Goal: Communication & Community: Answer question/provide support

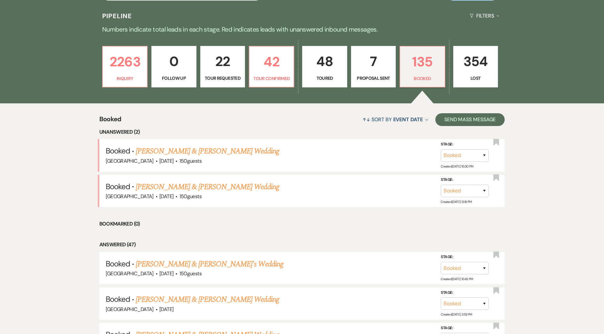
scroll to position [160, 0]
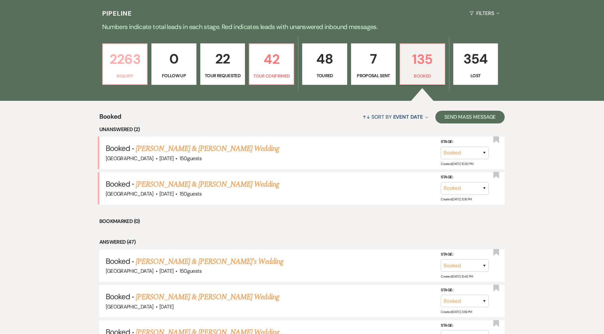
click at [140, 70] on link "2263 Inquiry" at bounding box center [124, 64] width 45 height 42
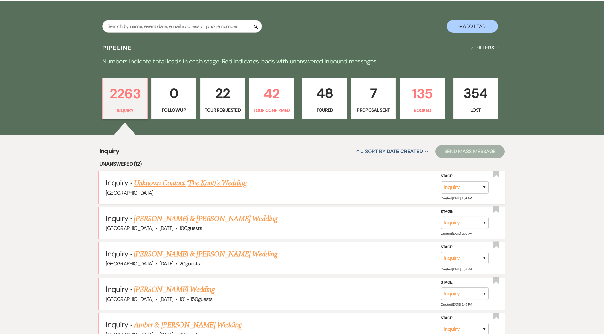
scroll to position [128, 0]
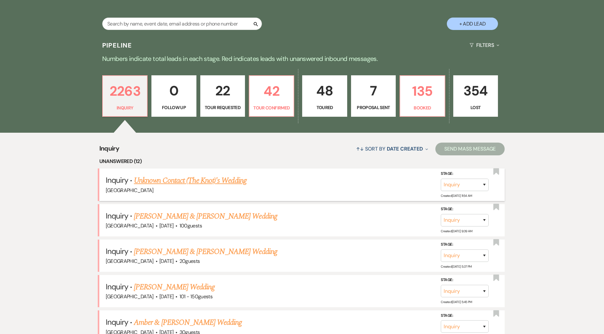
click at [209, 182] on link "Unknown Contact (The Knot)'s Wedding" at bounding box center [190, 180] width 112 height 11
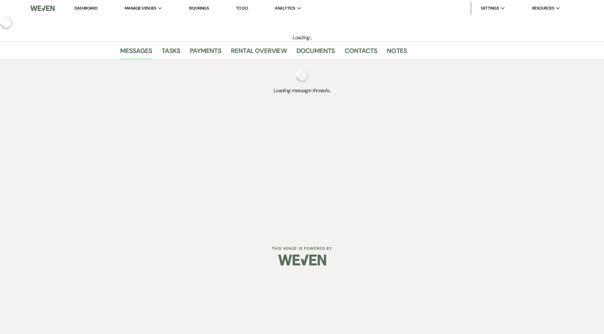
select select "2"
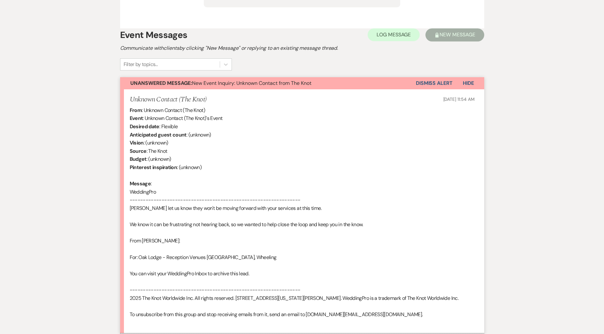
scroll to position [268, 0]
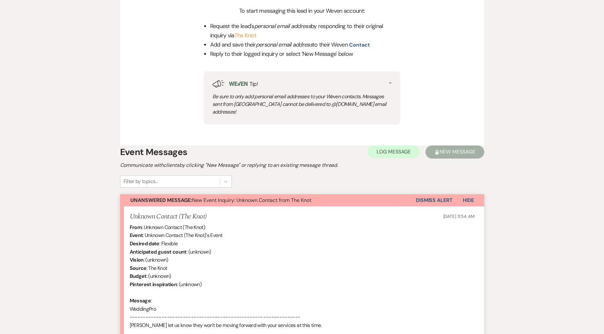
click at [449, 194] on button "Dismiss Alert" at bounding box center [434, 200] width 37 height 12
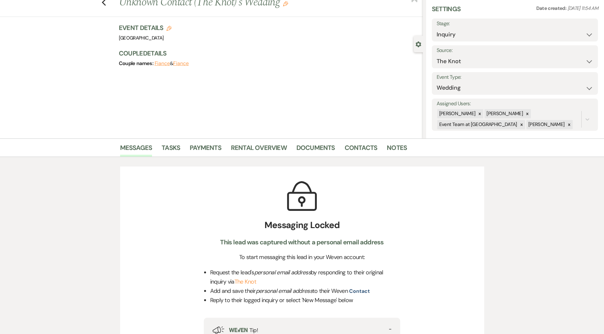
scroll to position [0, 0]
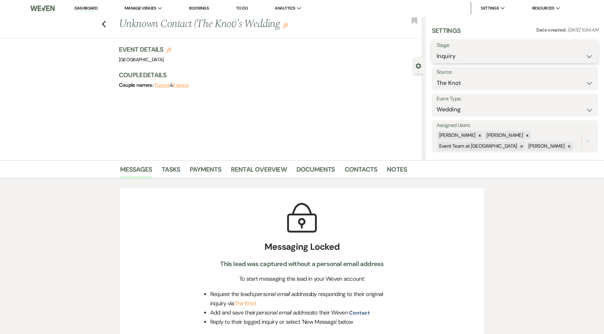
click at [466, 51] on select "Inquiry Follow Up Tour Requested Tour Confirmed Toured Proposal Sent Booked Lost" at bounding box center [514, 56] width 156 height 12
select select "8"
click at [436, 50] on select "Inquiry Follow Up Tour Requested Tour Confirmed Toured Proposal Sent Booked Lost" at bounding box center [514, 56] width 156 height 12
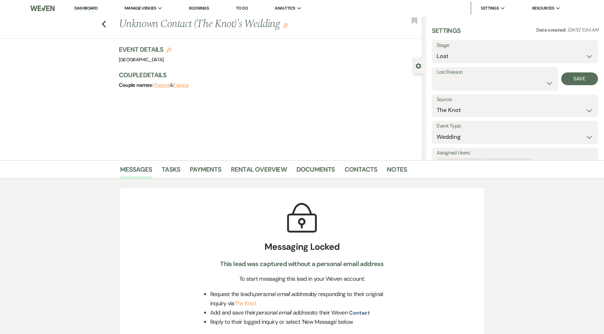
click at [479, 76] on label "Lost Reason" at bounding box center [494, 72] width 117 height 9
click at [477, 81] on select "Booked Elsewhere Budget Date Unavailable No Response Not a Good Match Capacity …" at bounding box center [494, 83] width 117 height 12
select select "6"
click at [436, 77] on select "Booked Elsewhere Budget Date Unavailable No Response Not a Good Match Capacity …" at bounding box center [494, 83] width 117 height 12
click at [566, 79] on button "Save" at bounding box center [579, 78] width 37 height 13
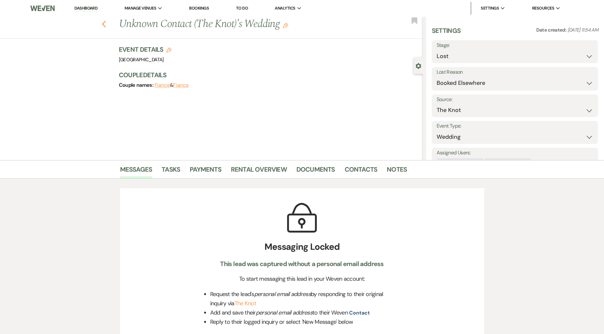
click at [106, 22] on use "button" at bounding box center [104, 24] width 4 height 7
select select "8"
select select "6"
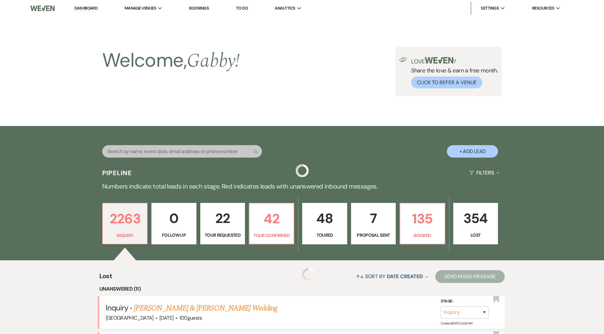
scroll to position [128, 0]
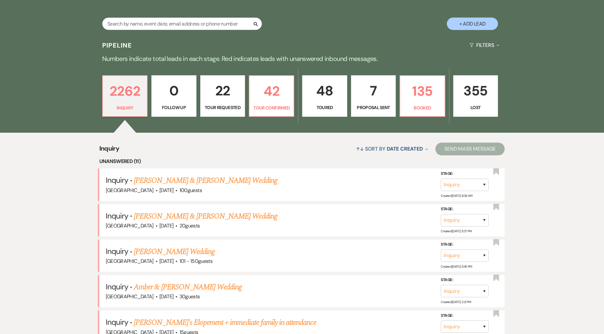
drag, startPoint x: 228, startPoint y: 181, endPoint x: 231, endPoint y: 190, distance: 10.1
click at [228, 180] on link "[PERSON_NAME] & [PERSON_NAME] Wedding" at bounding box center [205, 180] width 143 height 11
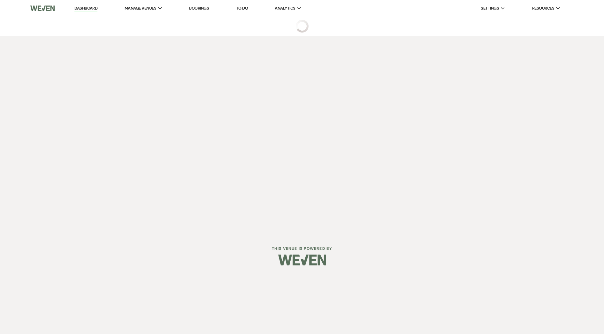
select select "5"
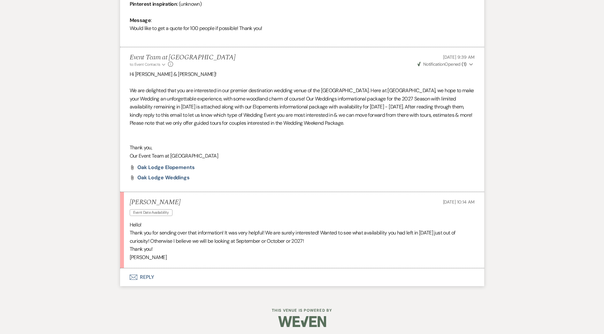
scroll to position [326, 0]
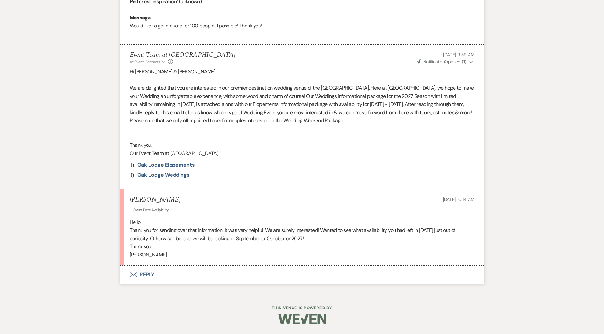
click at [200, 275] on button "Envelope Reply" at bounding box center [302, 275] width 364 height 18
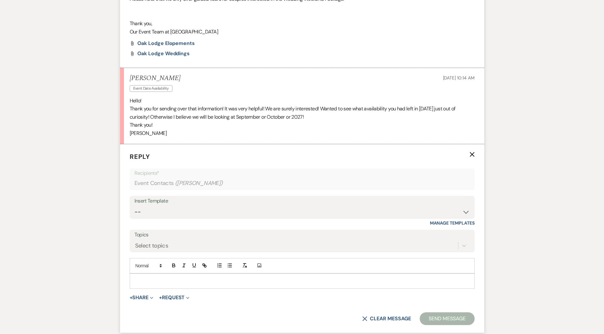
scroll to position [448, 0]
drag, startPoint x: 179, startPoint y: 281, endPoint x: 185, endPoint y: 273, distance: 9.9
click at [178, 278] on p at bounding box center [302, 280] width 335 height 7
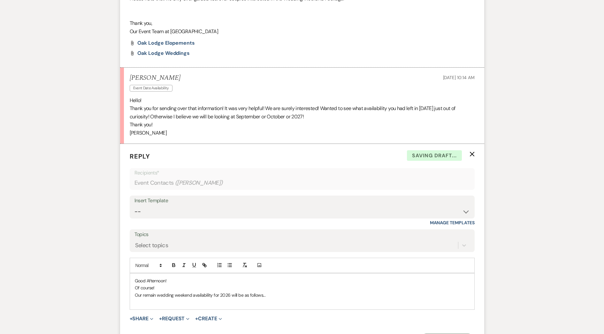
click at [253, 303] on p at bounding box center [302, 302] width 335 height 7
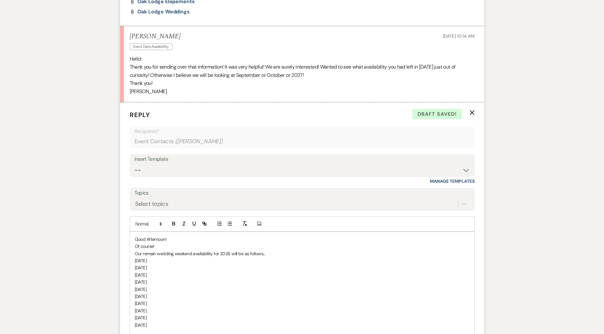
scroll to position [612, 0]
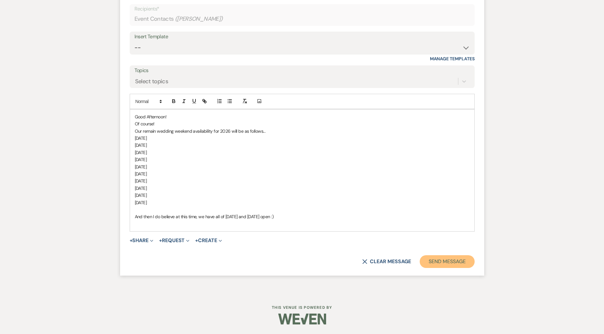
click at [433, 259] on button "Send Message" at bounding box center [447, 261] width 55 height 13
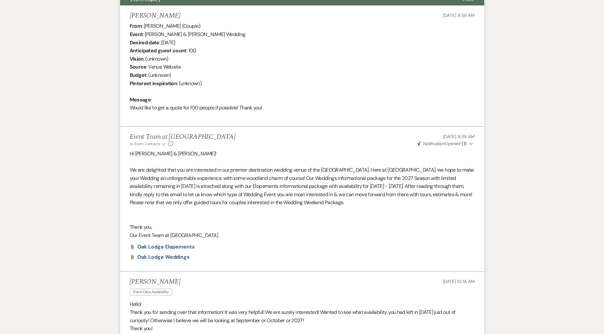
scroll to position [0, 0]
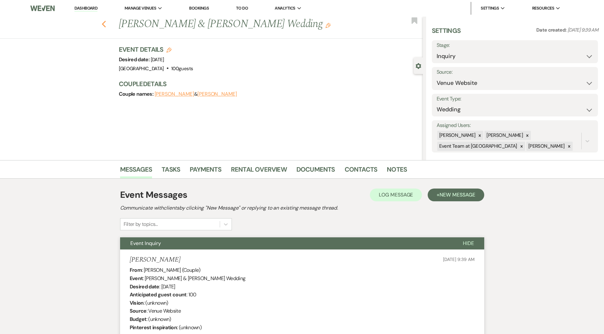
click at [106, 22] on icon "Previous" at bounding box center [104, 24] width 5 height 8
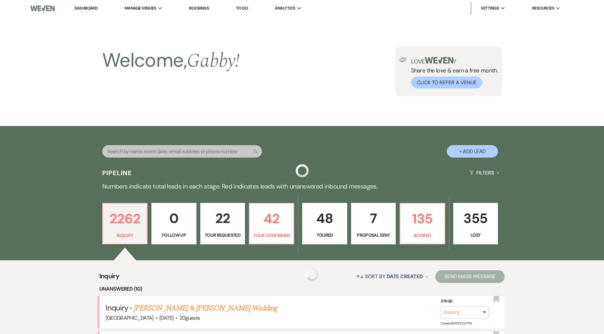
scroll to position [128, 0]
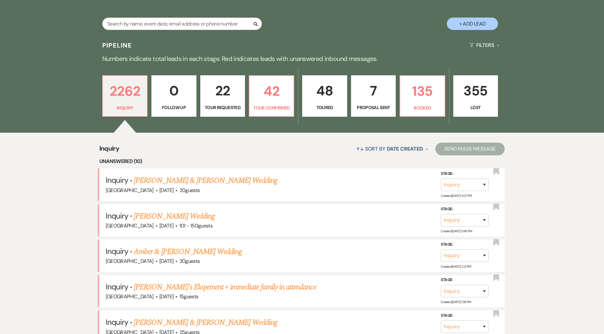
click at [192, 181] on link "[PERSON_NAME] & [PERSON_NAME] Wedding" at bounding box center [205, 180] width 143 height 11
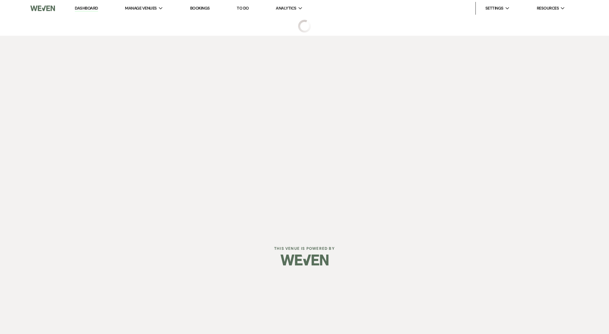
select select "5"
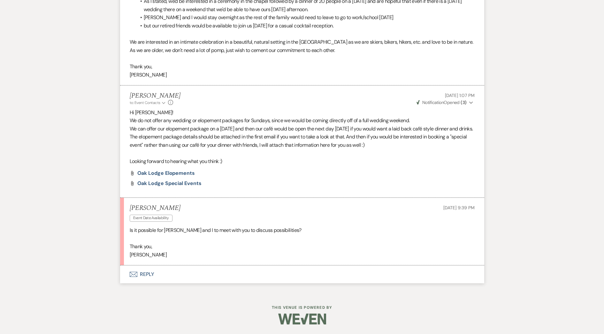
scroll to position [601, 0]
click at [174, 268] on button "Envelope Reply" at bounding box center [302, 275] width 364 height 18
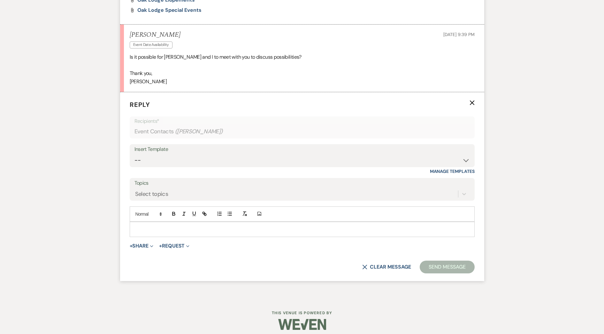
scroll to position [780, 0]
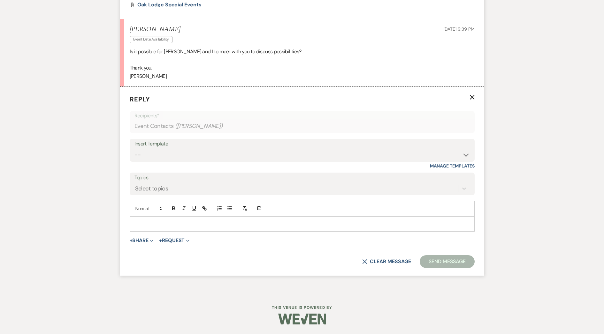
click at [278, 221] on p at bounding box center [302, 224] width 335 height 7
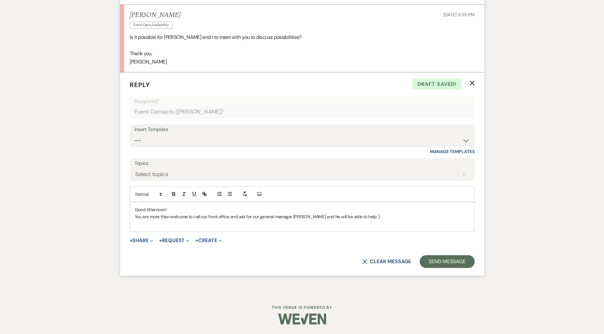
scroll to position [794, 0]
drag, startPoint x: 456, startPoint y: 263, endPoint x: 455, endPoint y: 260, distance: 3.6
click at [456, 261] on button "Send Message" at bounding box center [447, 261] width 55 height 13
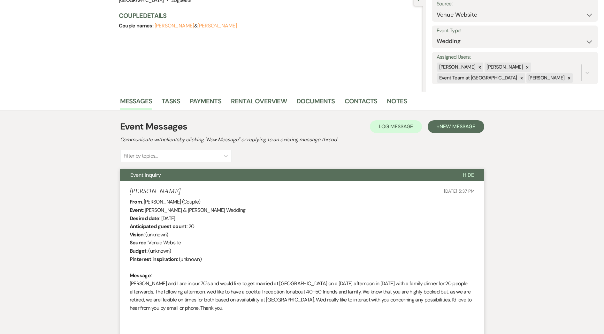
scroll to position [0, 0]
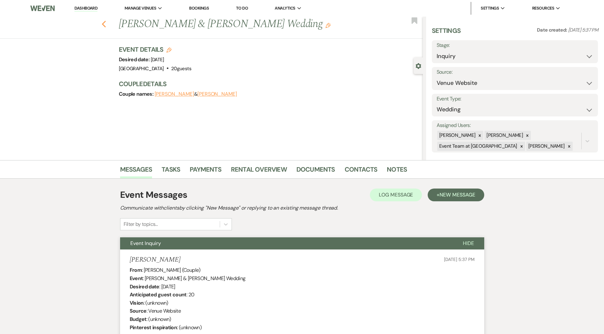
click at [105, 26] on icon "Previous" at bounding box center [104, 24] width 5 height 8
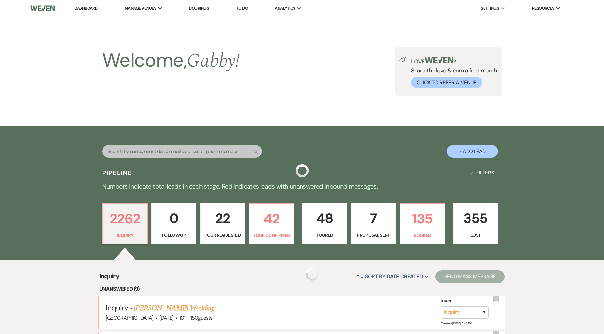
scroll to position [128, 0]
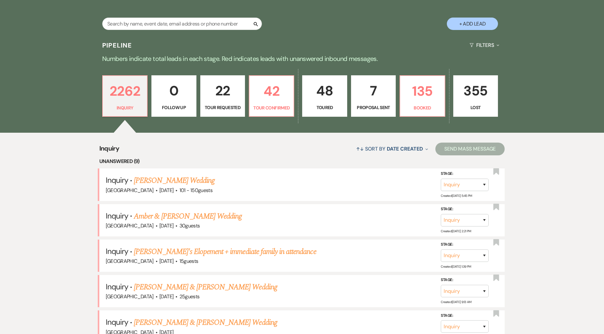
drag, startPoint x: 186, startPoint y: 179, endPoint x: 205, endPoint y: 160, distance: 26.9
click at [185, 179] on link "[PERSON_NAME] Wedding" at bounding box center [174, 180] width 81 height 11
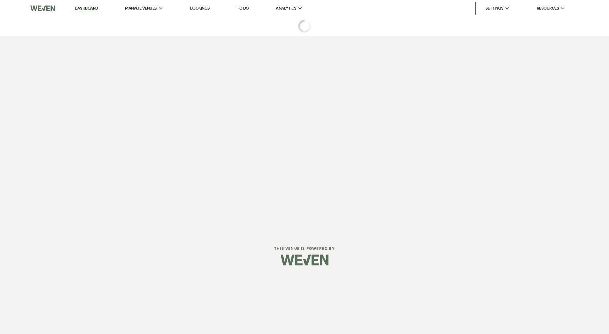
select select "2"
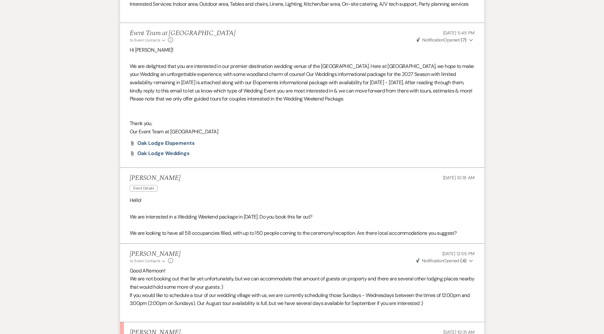
scroll to position [641, 0]
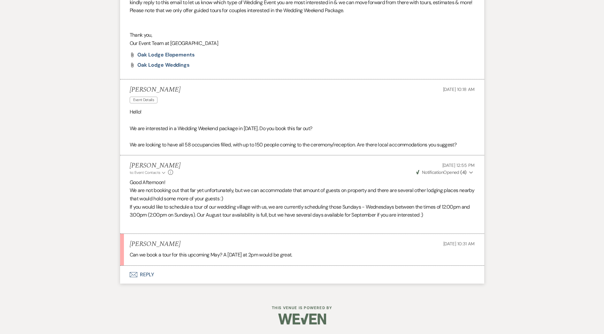
click at [188, 276] on button "Envelope Reply" at bounding box center [302, 275] width 364 height 18
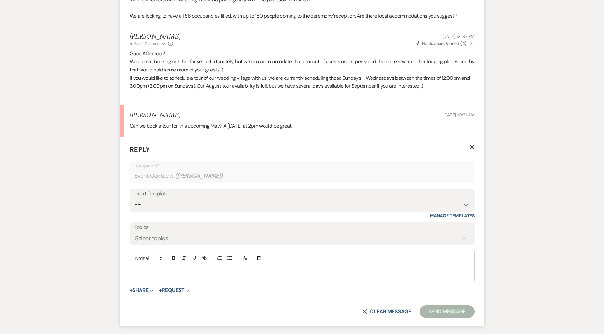
scroll to position [820, 0]
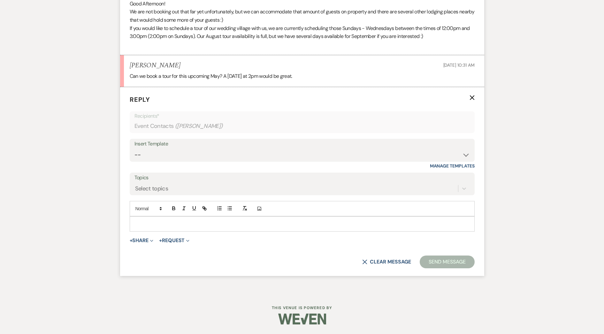
click at [208, 229] on div at bounding box center [302, 224] width 344 height 15
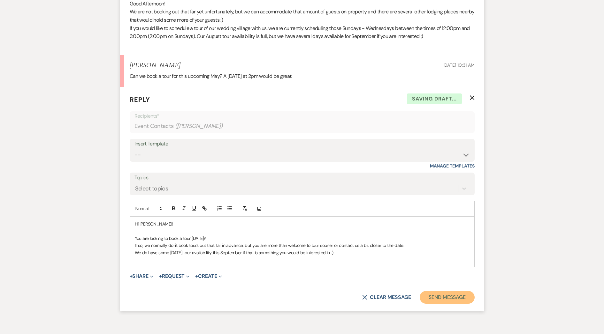
drag, startPoint x: 430, startPoint y: 297, endPoint x: 410, endPoint y: 278, distance: 28.0
click at [430, 297] on button "Send Message" at bounding box center [447, 297] width 55 height 13
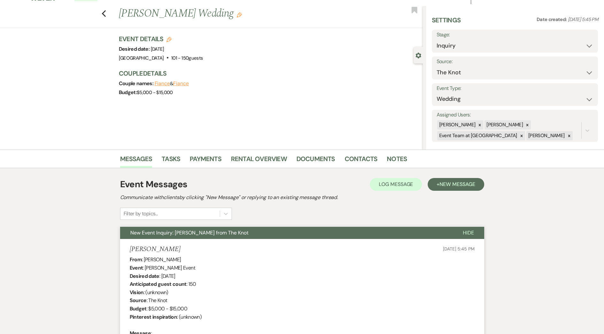
scroll to position [0, 0]
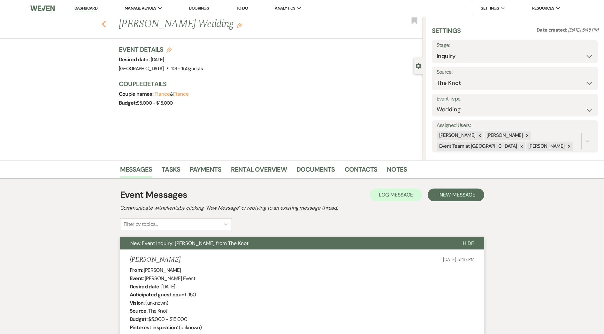
click at [106, 26] on icon "Previous" at bounding box center [104, 24] width 5 height 8
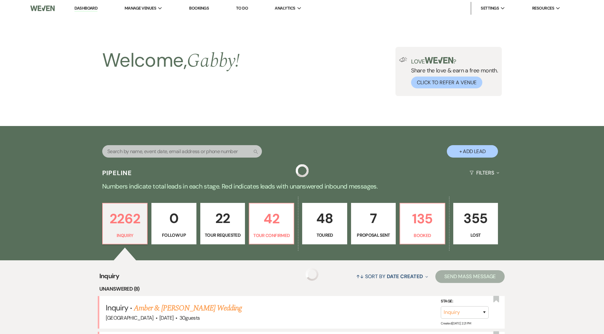
scroll to position [128, 0]
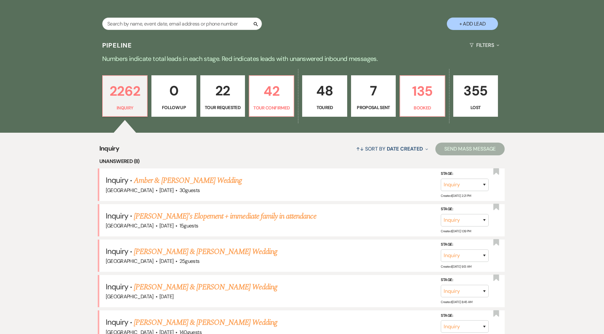
drag, startPoint x: 159, startPoint y: 182, endPoint x: 181, endPoint y: 178, distance: 22.7
click at [159, 182] on link "Amber & [PERSON_NAME] Wedding" at bounding box center [188, 180] width 108 height 11
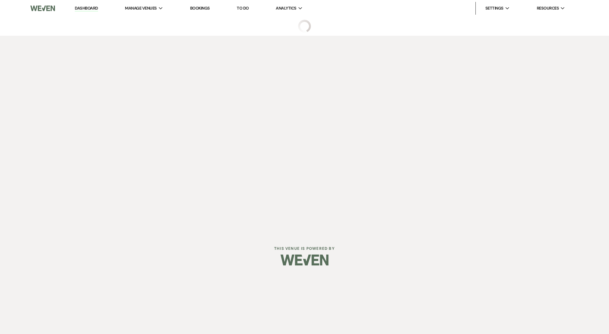
select select "5"
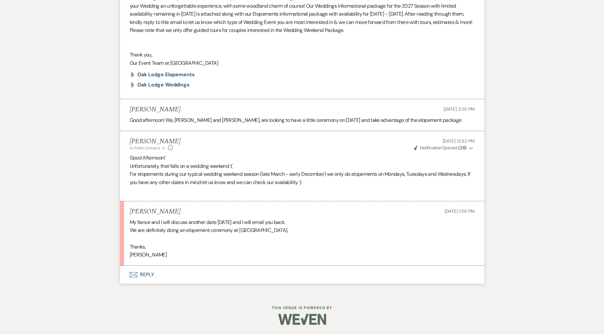
scroll to position [417, 0]
click at [183, 275] on button "Envelope Reply" at bounding box center [302, 275] width 364 height 18
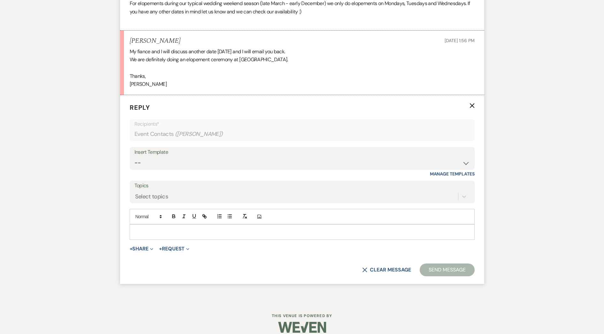
scroll to position [596, 0]
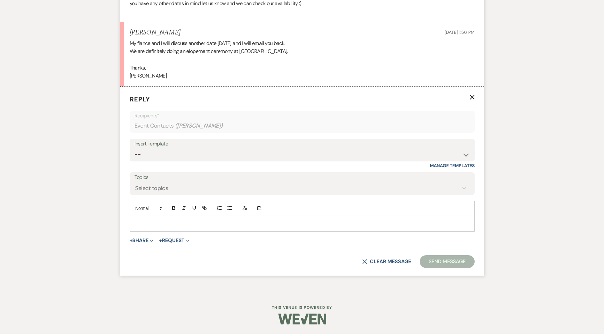
click at [191, 224] on p at bounding box center [302, 223] width 335 height 7
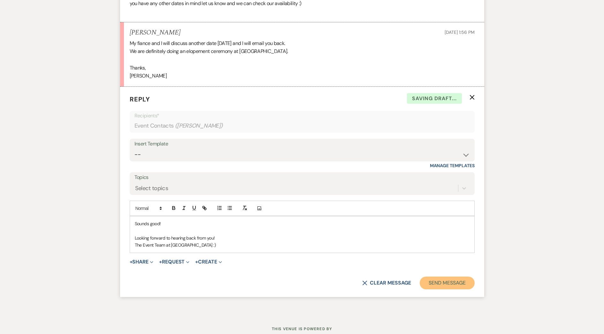
click at [451, 284] on button "Send Message" at bounding box center [447, 283] width 55 height 13
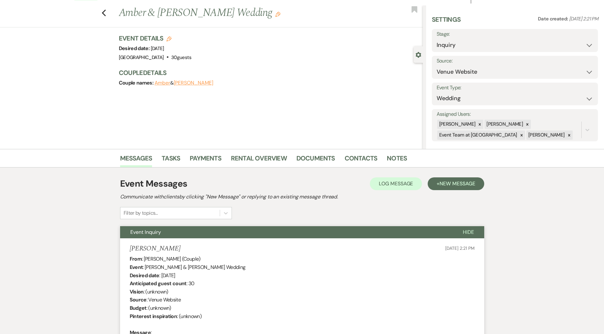
scroll to position [0, 0]
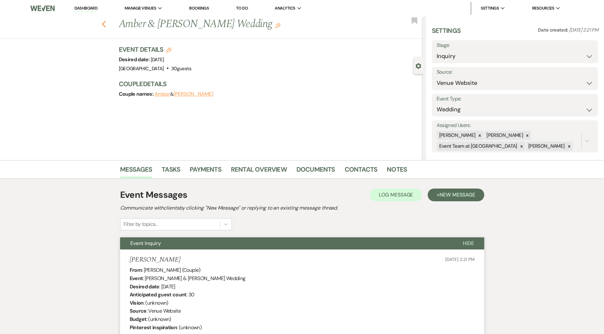
click at [106, 24] on use "button" at bounding box center [104, 24] width 4 height 7
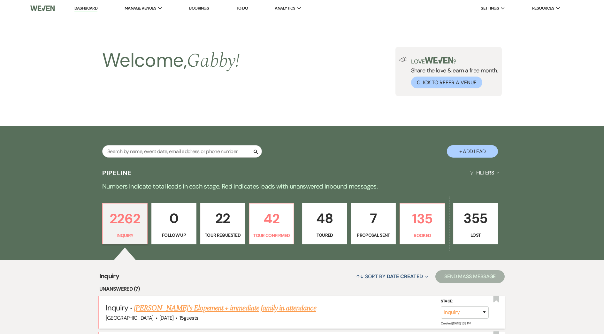
scroll to position [128, 0]
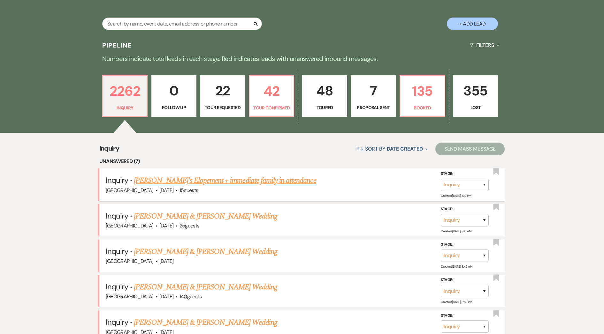
click at [145, 182] on link "[PERSON_NAME]'s Elopement + immediate family in attendance" at bounding box center [225, 180] width 182 height 11
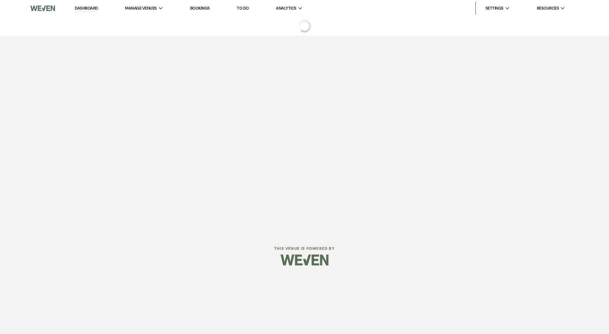
select select "5"
select select "13"
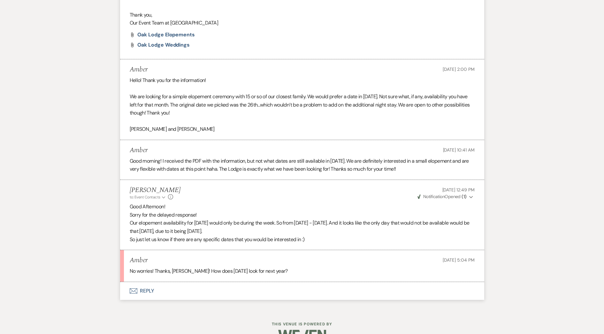
scroll to position [481, 0]
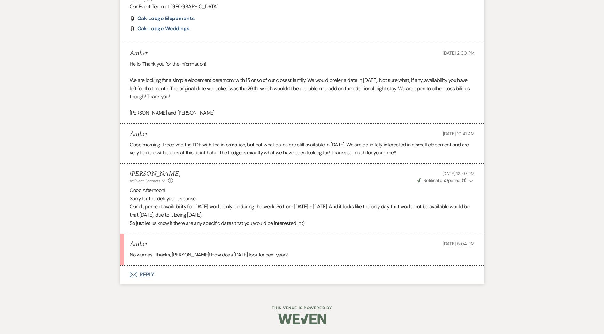
click at [164, 275] on button "Envelope Reply" at bounding box center [302, 275] width 364 height 18
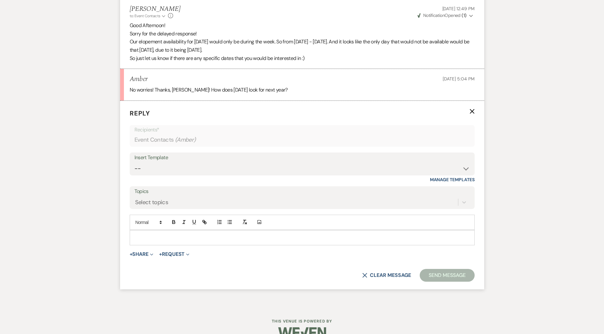
scroll to position [660, 0]
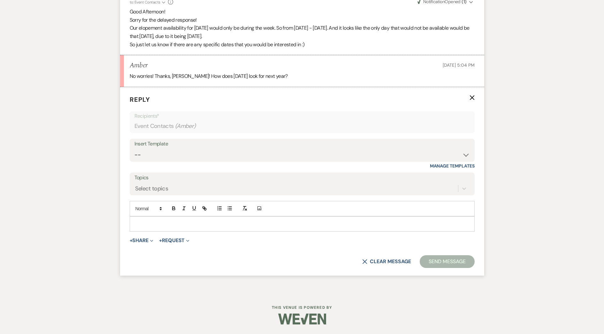
click at [188, 224] on p at bounding box center [302, 224] width 335 height 7
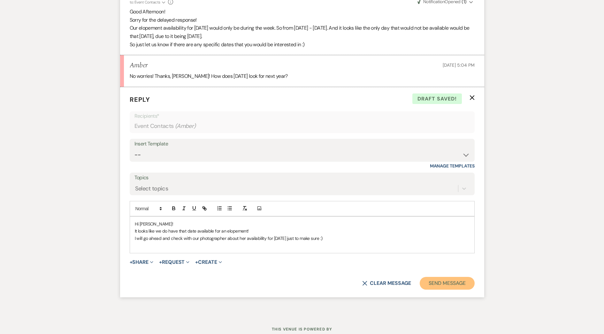
click at [471, 285] on button "Send Message" at bounding box center [447, 283] width 55 height 13
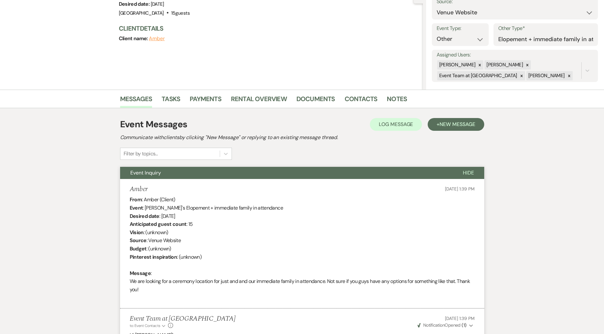
scroll to position [0, 0]
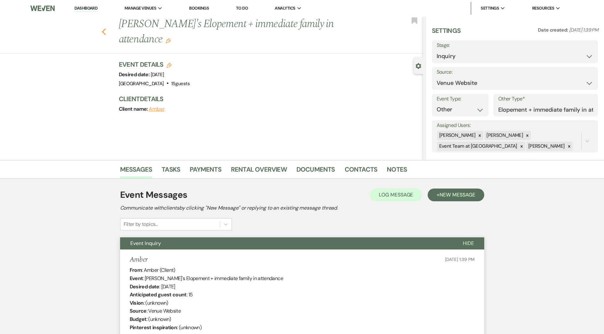
click at [106, 28] on use "button" at bounding box center [104, 31] width 4 height 7
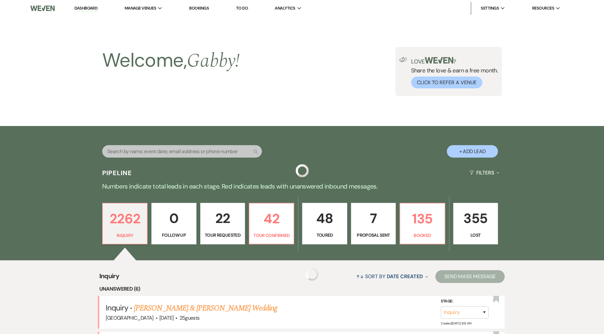
scroll to position [128, 0]
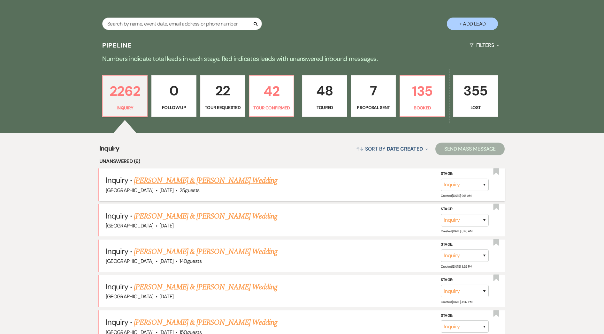
click at [209, 181] on link "[PERSON_NAME] & [PERSON_NAME] Wedding" at bounding box center [205, 180] width 143 height 11
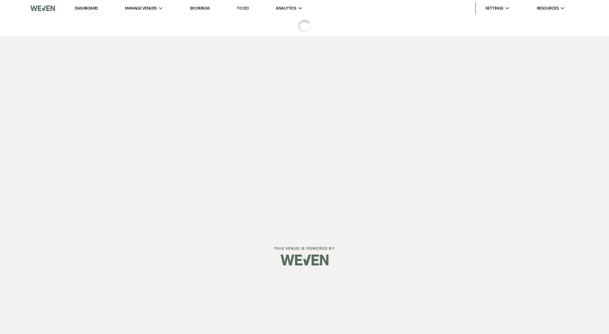
select select "5"
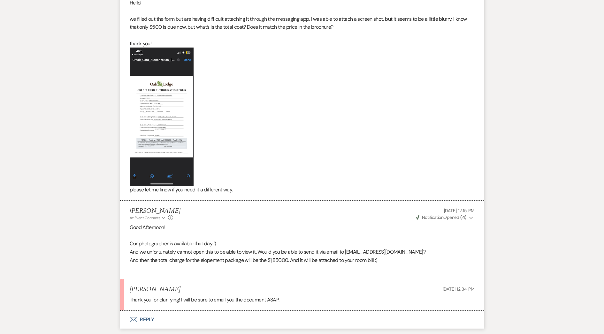
scroll to position [745, 0]
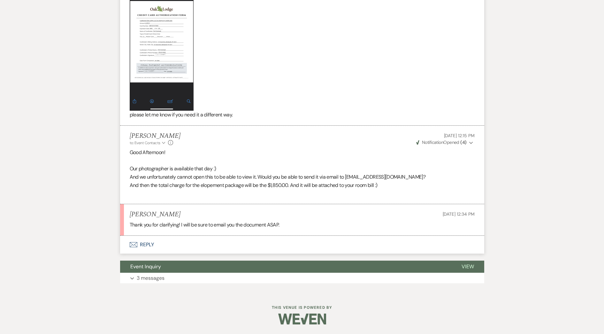
click at [157, 239] on button "Envelope Reply" at bounding box center [302, 245] width 364 height 18
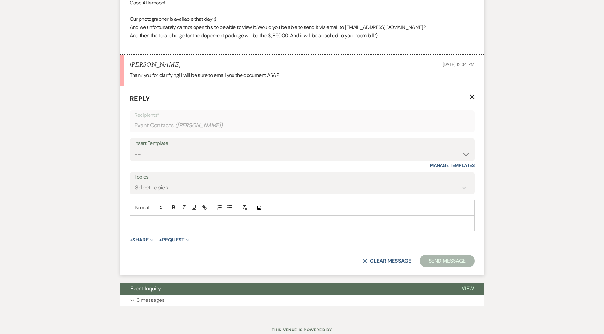
scroll to position [909, 0]
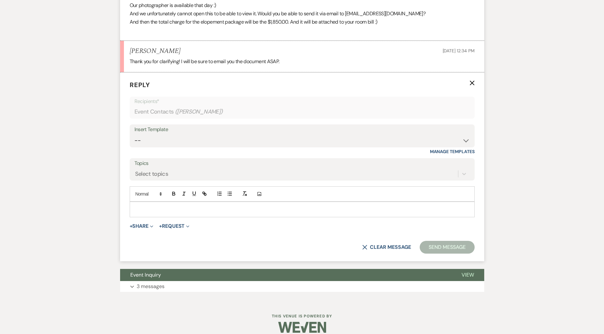
click at [173, 206] on div at bounding box center [302, 209] width 344 height 15
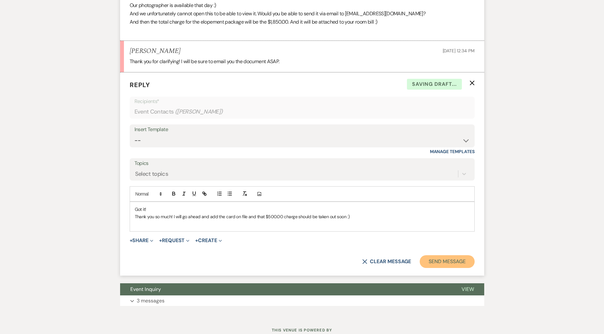
drag, startPoint x: 449, startPoint y: 260, endPoint x: 443, endPoint y: 260, distance: 5.8
click at [449, 260] on button "Send Message" at bounding box center [447, 261] width 55 height 13
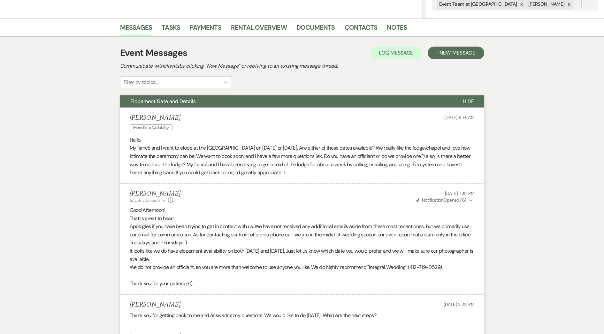
scroll to position [0, 0]
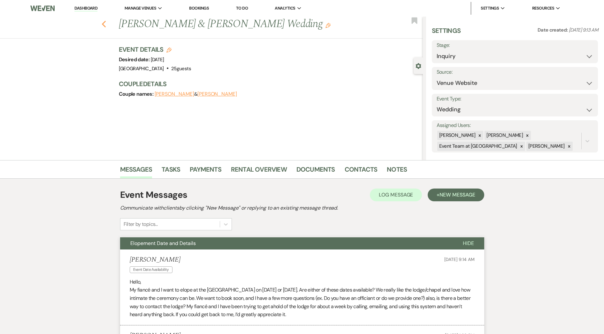
click at [106, 26] on use "button" at bounding box center [104, 24] width 4 height 7
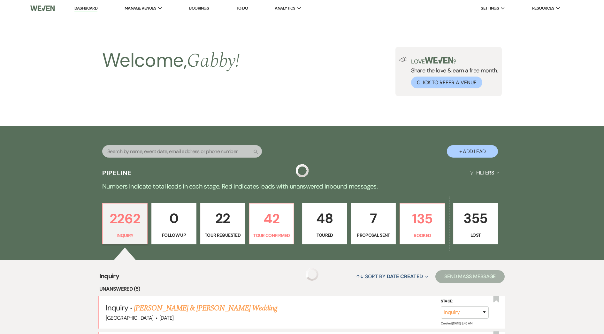
scroll to position [128, 0]
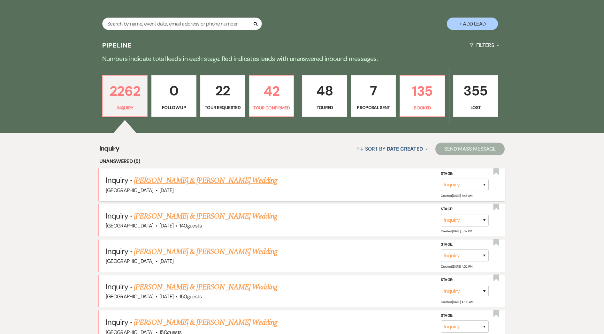
click at [208, 183] on link "[PERSON_NAME] & [PERSON_NAME] Wedding" at bounding box center [205, 180] width 143 height 11
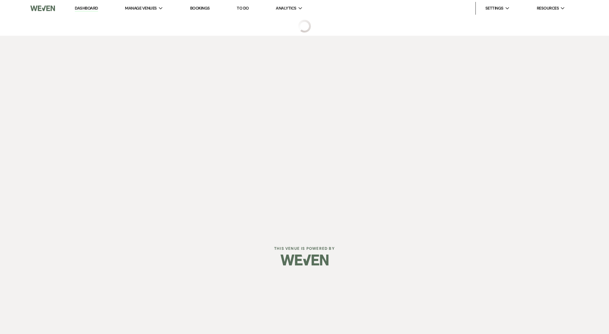
select select "5"
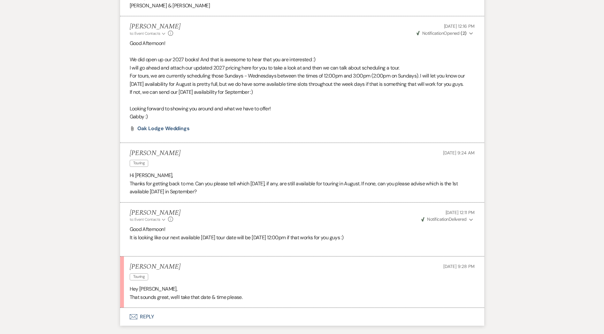
scroll to position [659, 0]
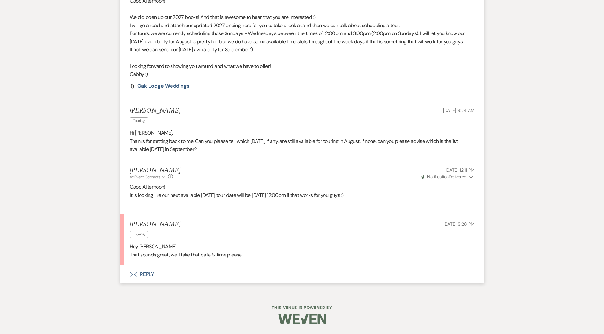
click at [181, 270] on button "Envelope Reply" at bounding box center [302, 275] width 364 height 18
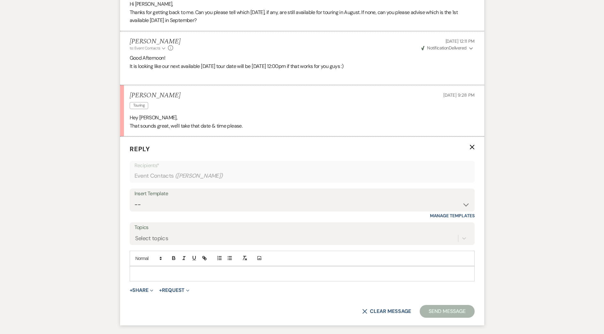
scroll to position [838, 0]
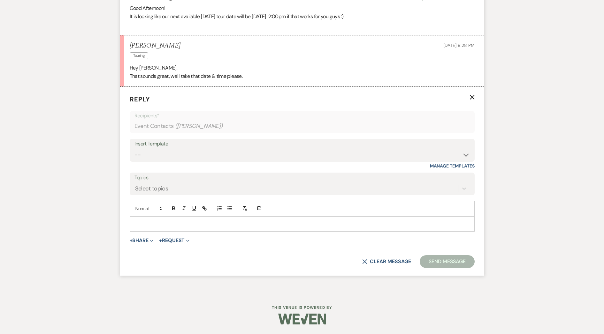
click at [184, 225] on p at bounding box center [302, 224] width 335 height 7
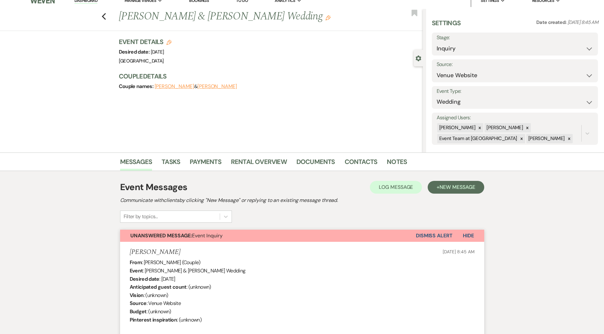
scroll to position [0, 0]
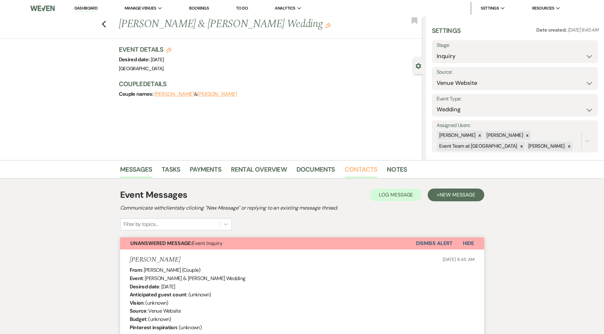
click at [363, 169] on link "Contacts" at bounding box center [360, 171] width 33 height 14
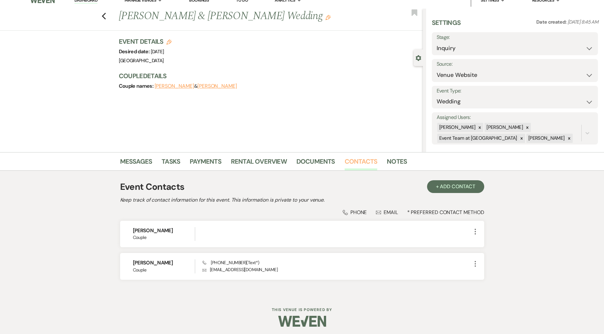
scroll to position [10, 0]
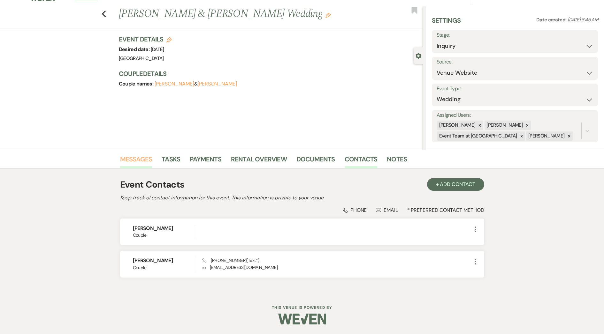
click at [149, 161] on link "Messages" at bounding box center [136, 161] width 32 height 14
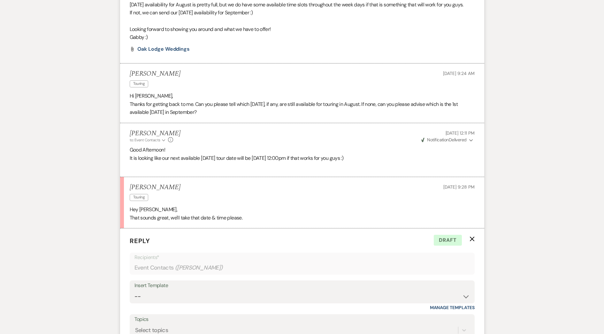
scroll to position [837, 0]
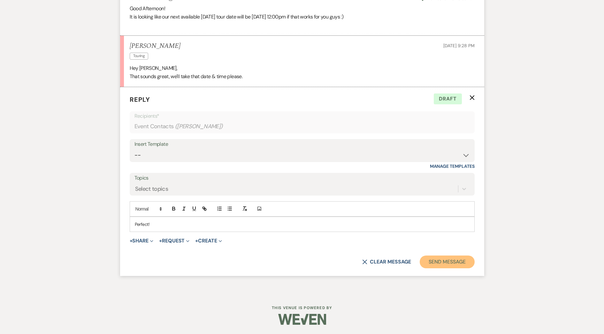
click at [440, 257] on button "Send Message" at bounding box center [447, 262] width 55 height 13
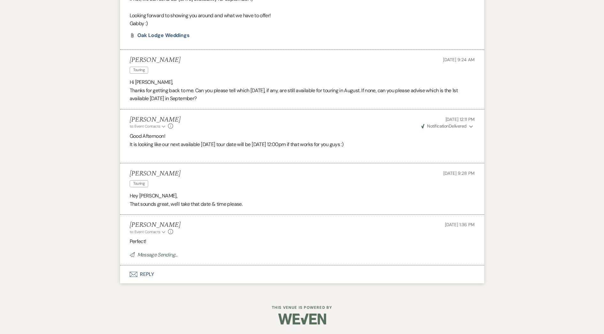
scroll to position [710, 0]
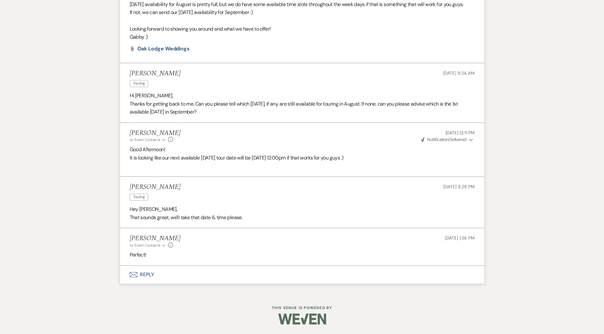
click at [148, 270] on button "Envelope Reply" at bounding box center [302, 275] width 364 height 18
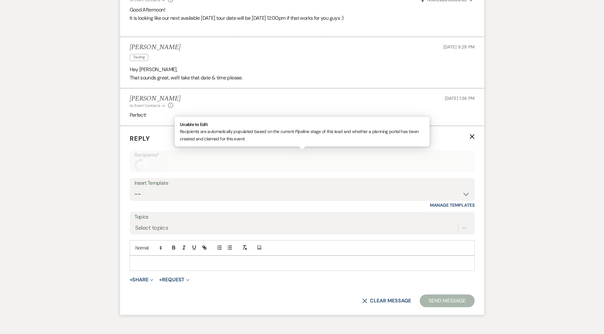
scroll to position [875, 0]
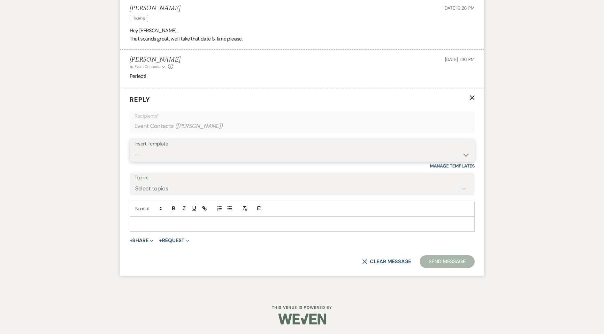
click at [170, 151] on select "-- Follow Up Contract (Pre-Booked Leads) Wedding Weekend Tour Follow Up Elopeme…" at bounding box center [301, 155] width 335 height 12
select select "2410"
click at [134, 149] on select "-- Follow Up Contract (Pre-Booked Leads) Wedding Weekend Tour Follow Up Elopeme…" at bounding box center [301, 155] width 335 height 12
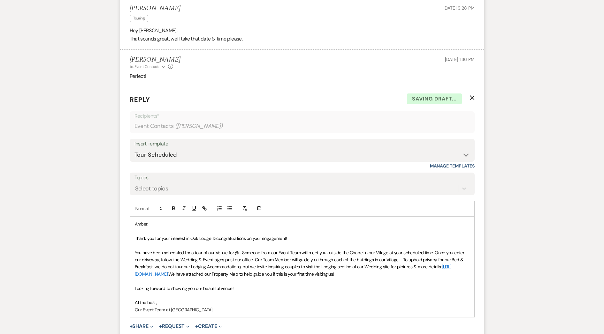
click at [234, 253] on span "You have been scheduled for a tour of our Venue for @ . Someone from our Event …" at bounding box center [300, 260] width 330 height 20
click at [296, 254] on span "You have been scheduled for a tour of our Venue for [DATE] @ . Someone from our…" at bounding box center [301, 260] width 333 height 20
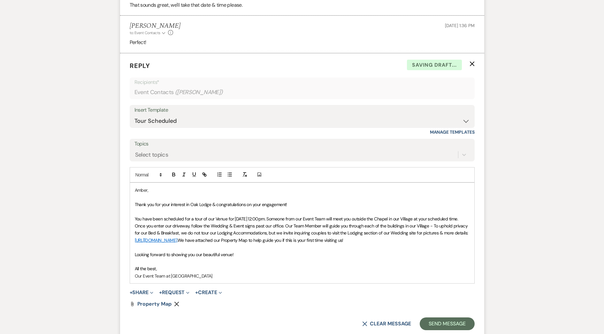
scroll to position [971, 0]
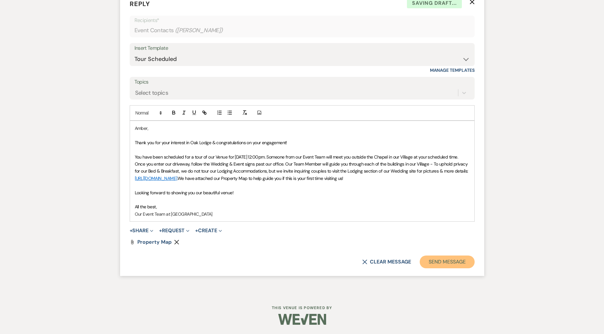
click at [468, 262] on button "Send Message" at bounding box center [447, 262] width 55 height 13
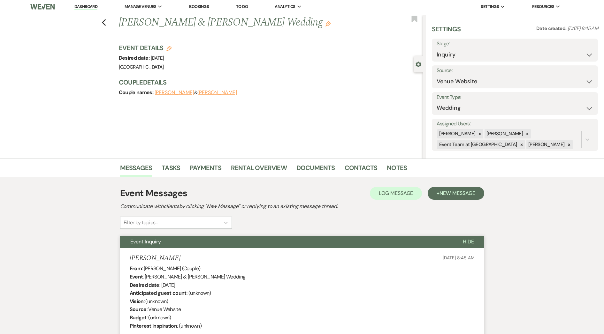
scroll to position [0, 0]
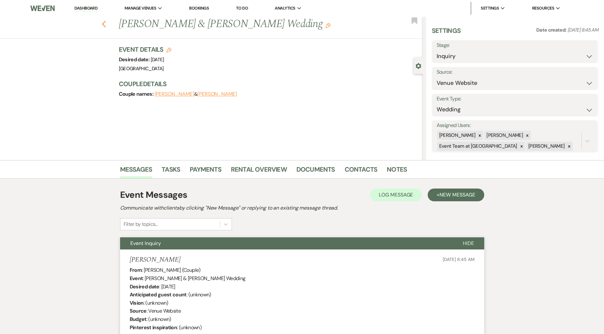
click at [105, 25] on icon "Previous" at bounding box center [104, 24] width 5 height 8
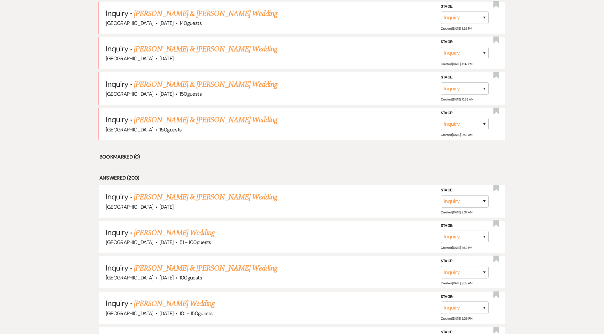
scroll to position [319, 0]
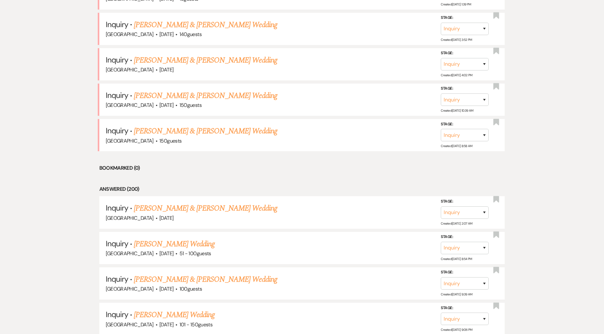
drag, startPoint x: 182, startPoint y: 135, endPoint x: 182, endPoint y: 140, distance: 5.1
click at [182, 135] on link "[PERSON_NAME] & [PERSON_NAME] Wedding" at bounding box center [205, 130] width 143 height 11
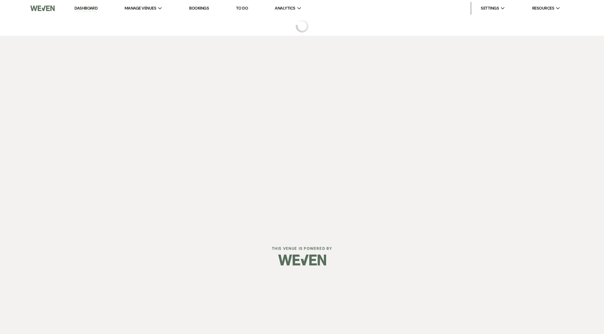
select select "5"
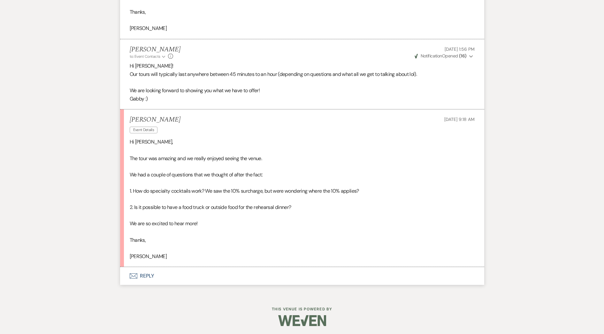
scroll to position [1260, 0]
click at [189, 274] on button "Envelope Reply" at bounding box center [302, 275] width 364 height 18
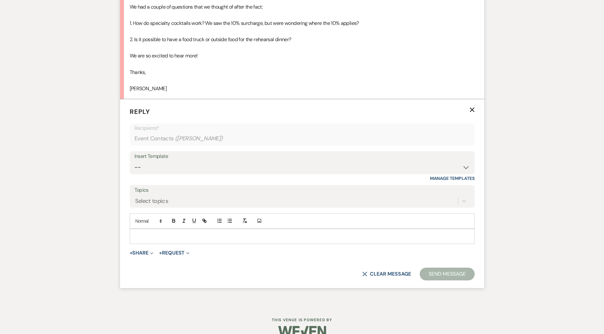
scroll to position [1439, 0]
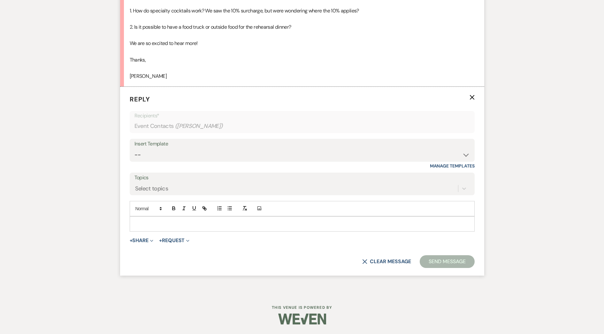
click at [203, 224] on p at bounding box center [302, 224] width 335 height 7
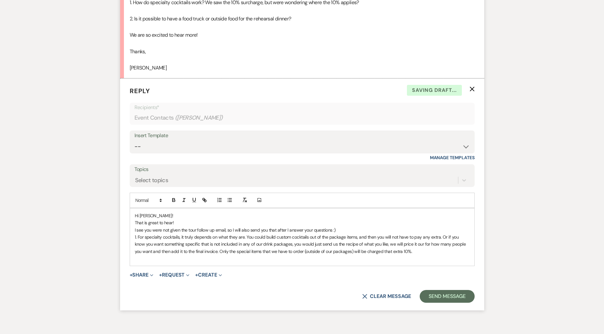
click at [362, 234] on p "I see you were not given the tour follow up email, so I will also send you that…" at bounding box center [302, 230] width 335 height 7
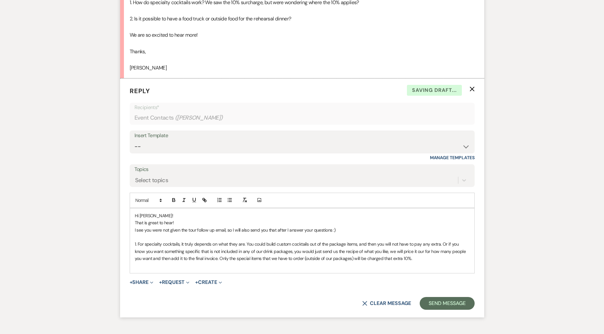
drag, startPoint x: 409, startPoint y: 266, endPoint x: 412, endPoint y: 269, distance: 4.3
click at [412, 262] on p "1. For specialty cocktails, it truly depends on what they are. You could build …" at bounding box center [302, 251] width 335 height 21
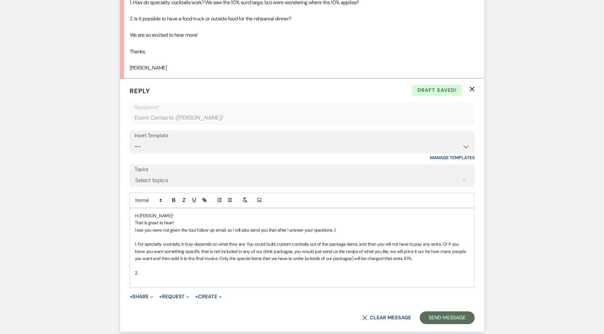
drag, startPoint x: 261, startPoint y: 61, endPoint x: 222, endPoint y: 185, distance: 129.4
drag, startPoint x: 222, startPoint y: 185, endPoint x: 162, endPoint y: 280, distance: 112.5
click at [162, 276] on p "2." at bounding box center [302, 272] width 335 height 7
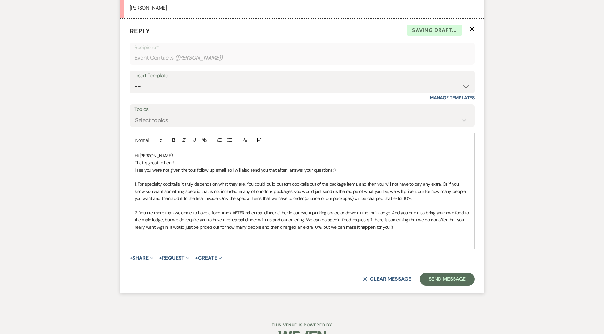
scroll to position [1503, 0]
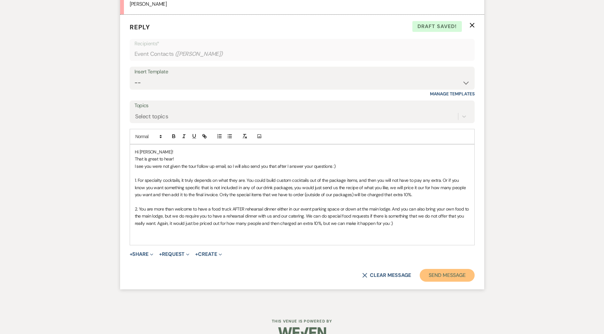
drag, startPoint x: 432, startPoint y: 285, endPoint x: 403, endPoint y: 288, distance: 29.2
click at [433, 282] on button "Send Message" at bounding box center [447, 275] width 55 height 13
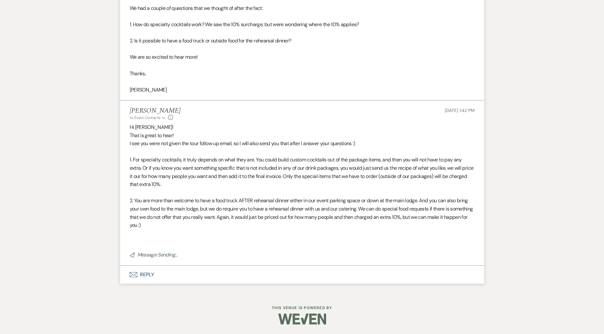
scroll to position [1425, 0]
click at [153, 278] on button "Envelope Reply" at bounding box center [302, 275] width 364 height 18
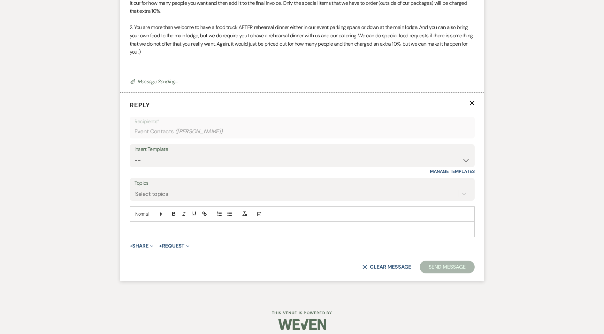
scroll to position [1604, 0]
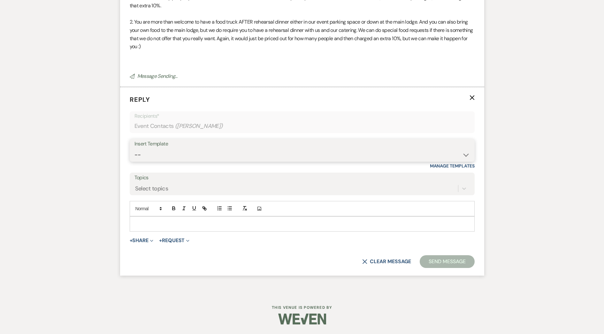
drag, startPoint x: 186, startPoint y: 156, endPoint x: 186, endPoint y: 160, distance: 3.2
click at [186, 156] on select "-- Follow Up Contract (Pre-Booked Leads) Wedding Weekend Tour Follow Up Elopeme…" at bounding box center [301, 155] width 335 height 12
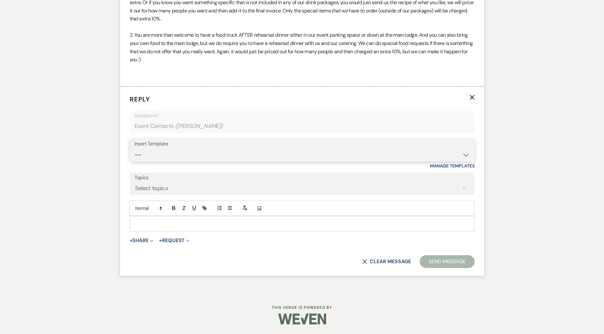
select select "2228"
click at [134, 149] on select "-- Follow Up Contract (Pre-Booked Leads) Wedding Weekend Tour Follow Up Elopeme…" at bounding box center [301, 155] width 335 height 12
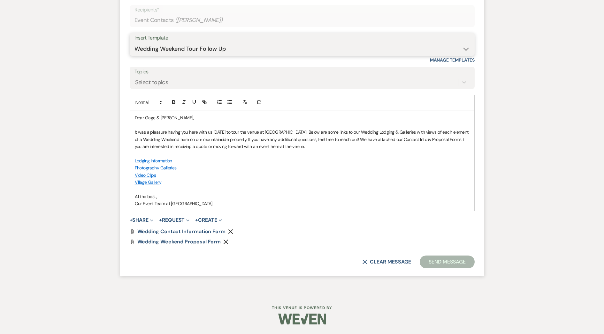
scroll to position [1697, 0]
click at [448, 261] on button "Send Message" at bounding box center [447, 262] width 55 height 13
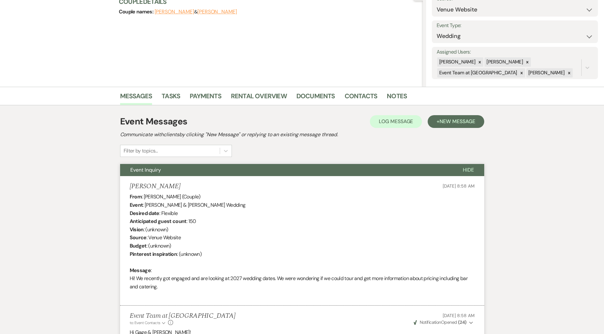
scroll to position [0, 0]
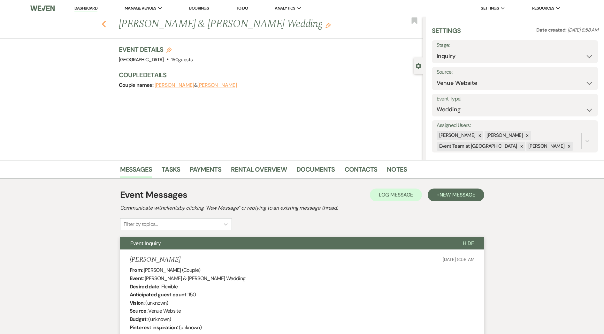
click at [106, 24] on icon "Previous" at bounding box center [104, 24] width 5 height 8
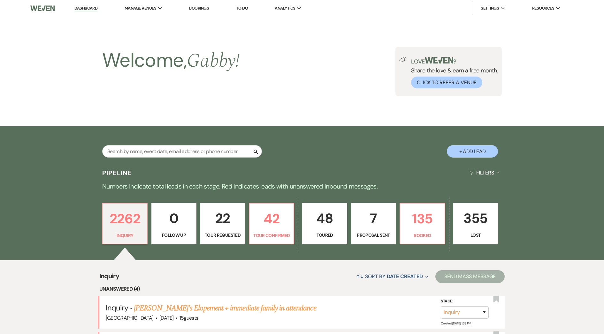
scroll to position [319, 0]
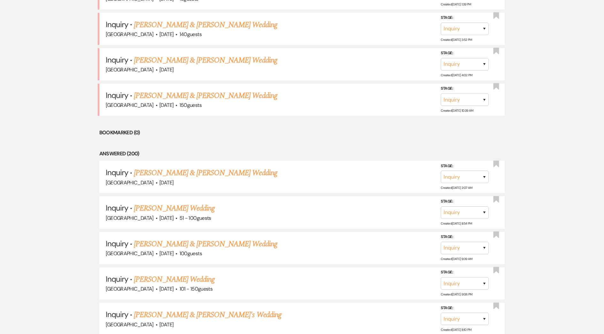
drag, startPoint x: 223, startPoint y: 96, endPoint x: 460, endPoint y: 193, distance: 256.8
click at [223, 95] on link "[PERSON_NAME] & [PERSON_NAME] Wedding" at bounding box center [205, 95] width 143 height 11
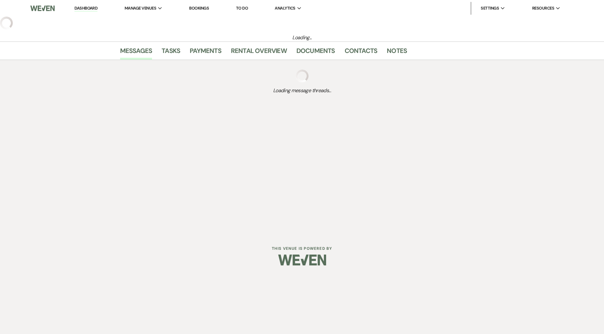
select select "5"
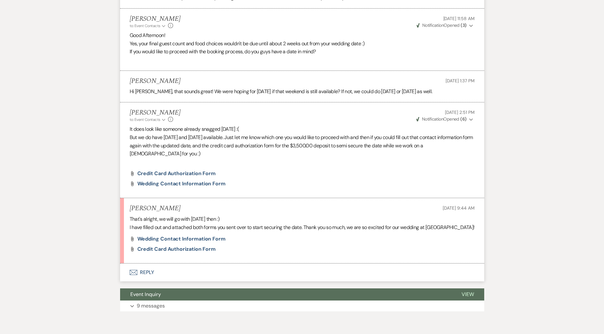
scroll to position [958, 0]
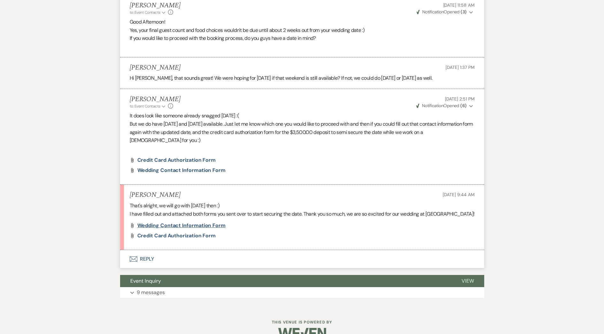
click at [200, 225] on span "Wedding Contact Information Form" at bounding box center [181, 225] width 88 height 7
click at [156, 237] on span "Credit Card Authorization Form" at bounding box center [176, 235] width 79 height 7
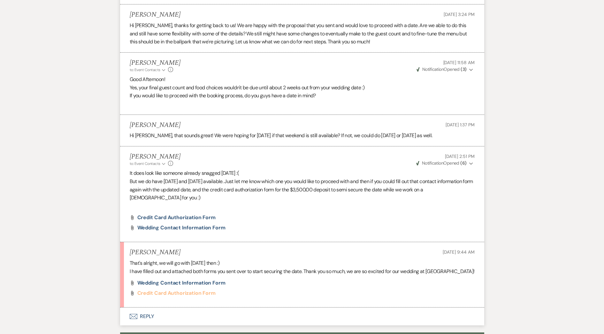
scroll to position [972, 0]
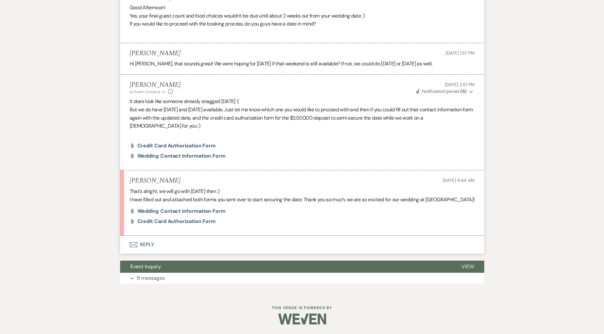
click at [168, 243] on button "Envelope Reply" at bounding box center [302, 245] width 364 height 18
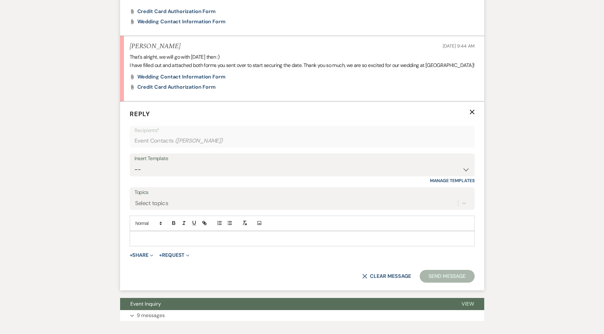
scroll to position [1136, 0]
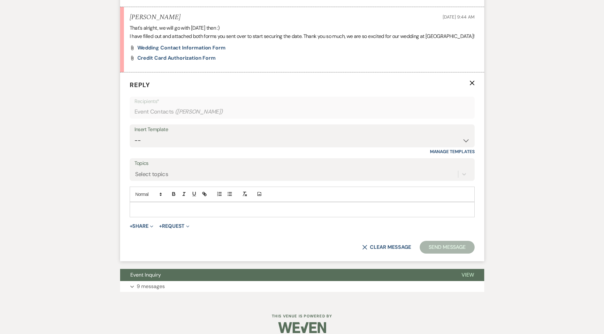
click at [185, 214] on div at bounding box center [302, 209] width 344 height 15
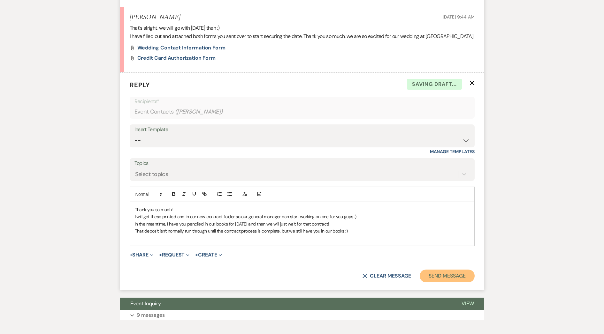
click at [430, 279] on button "Send Message" at bounding box center [447, 276] width 55 height 13
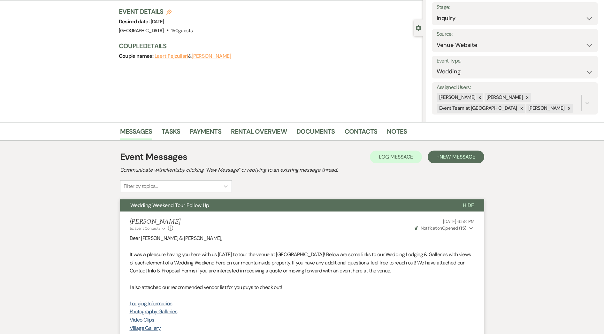
scroll to position [0, 0]
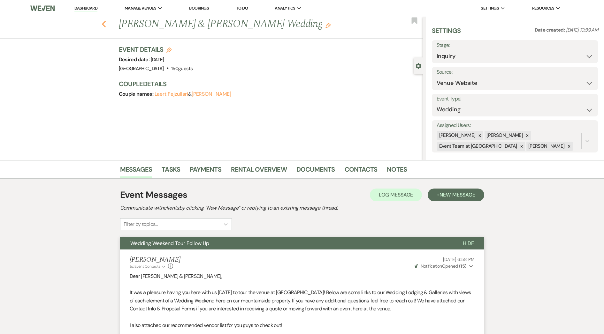
click at [105, 24] on use "button" at bounding box center [104, 24] width 4 height 7
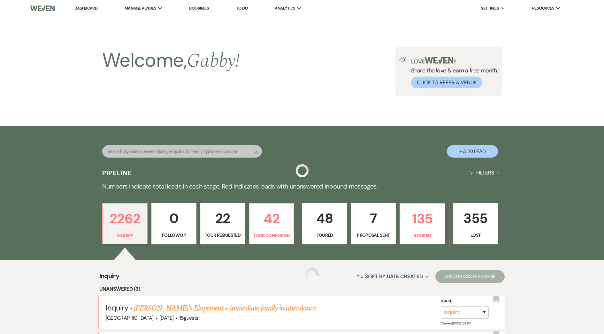
scroll to position [319, 0]
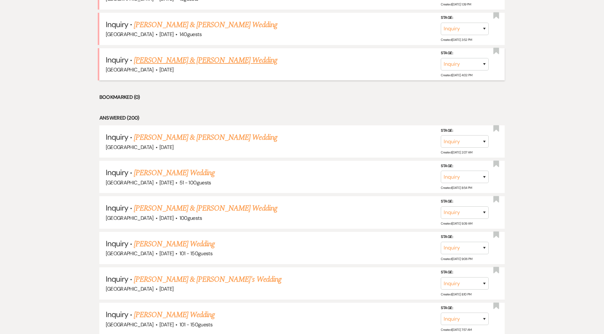
click at [197, 59] on link "[PERSON_NAME] & [PERSON_NAME] Wedding" at bounding box center [205, 60] width 143 height 11
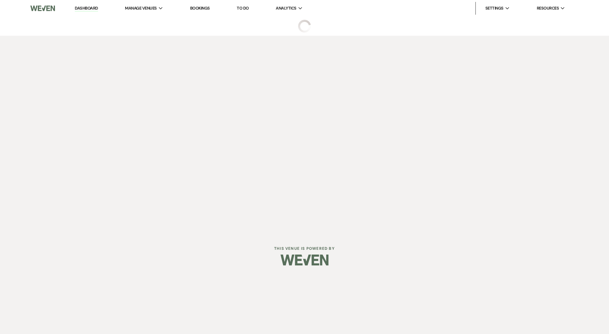
select select "5"
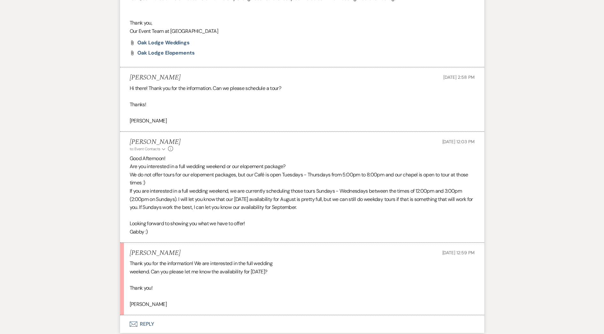
scroll to position [490, 0]
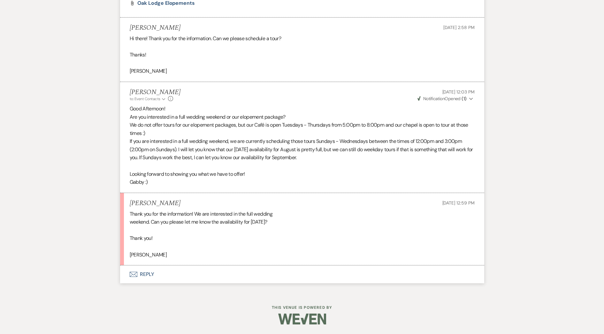
click at [242, 272] on button "Envelope Reply" at bounding box center [302, 275] width 364 height 18
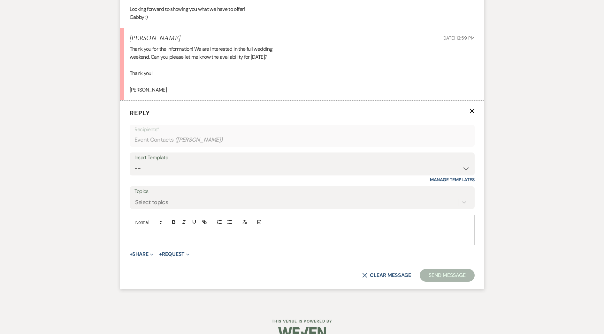
scroll to position [669, 0]
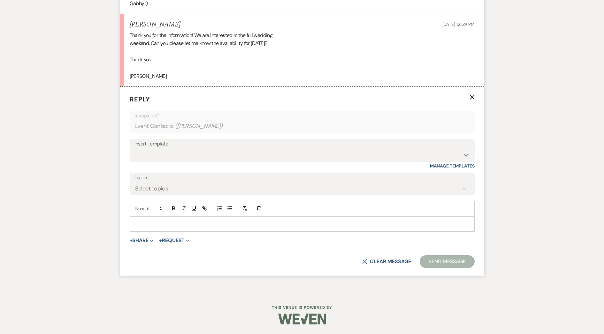
click at [194, 225] on p at bounding box center [302, 224] width 335 height 7
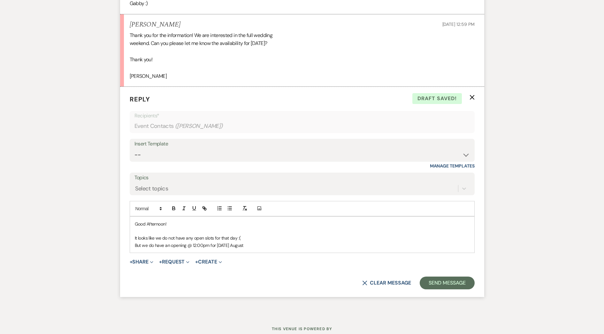
drag, startPoint x: 195, startPoint y: 246, endPoint x: 210, endPoint y: 245, distance: 15.7
click at [195, 246] on p "But we do have an opening @ 12:00pm for [DATE] August" at bounding box center [302, 245] width 335 height 7
click at [252, 247] on p "But we do have an opening @ 1:00pm for [DATE] August" at bounding box center [302, 245] width 335 height 7
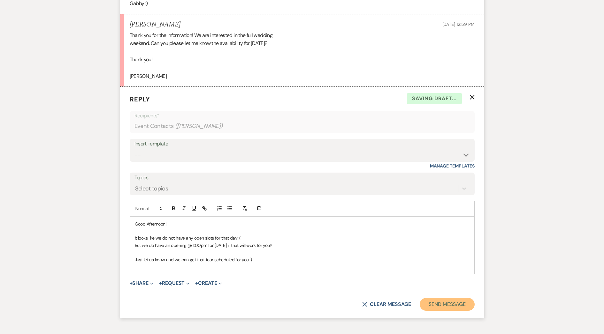
drag, startPoint x: 453, startPoint y: 303, endPoint x: 449, endPoint y: 305, distance: 5.4
click at [453, 303] on button "Send Message" at bounding box center [447, 304] width 55 height 13
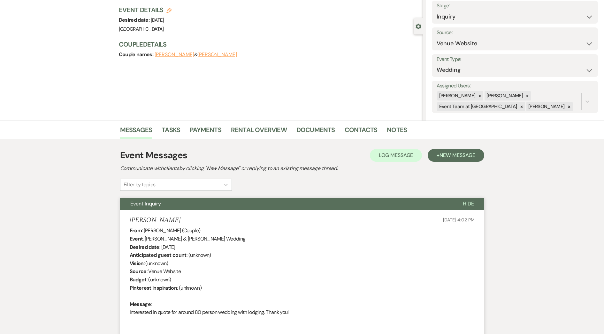
scroll to position [0, 0]
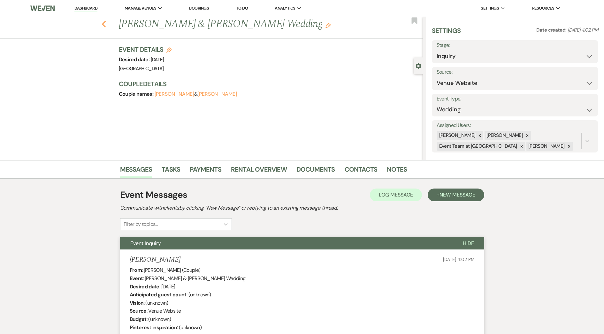
click at [106, 21] on use "button" at bounding box center [104, 24] width 4 height 7
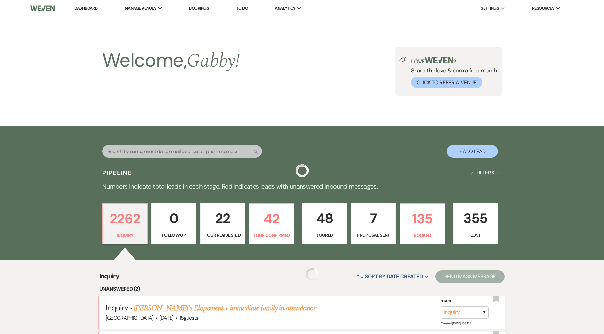
scroll to position [319, 0]
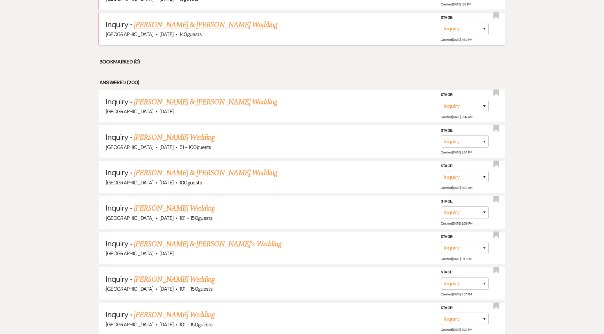
click at [182, 25] on link "[PERSON_NAME] & [PERSON_NAME] Wedding" at bounding box center [205, 24] width 143 height 11
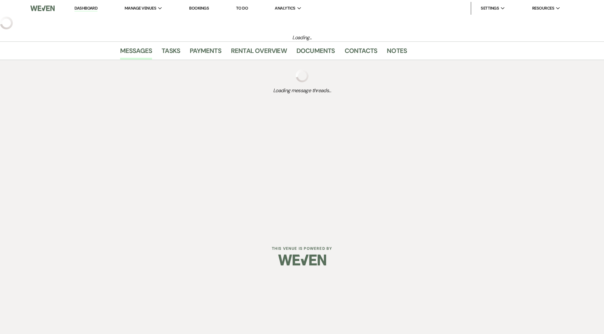
select select "5"
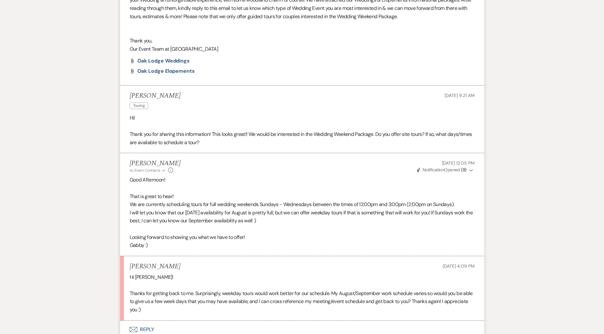
scroll to position [479, 0]
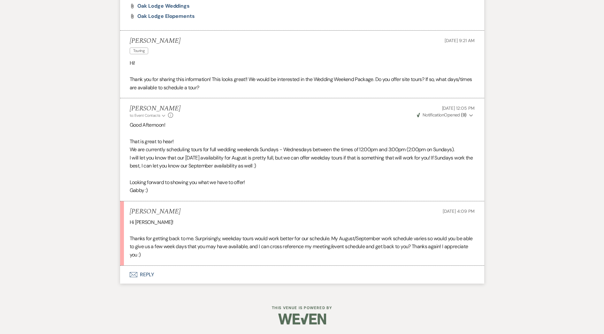
click at [238, 270] on button "Envelope Reply" at bounding box center [302, 275] width 364 height 18
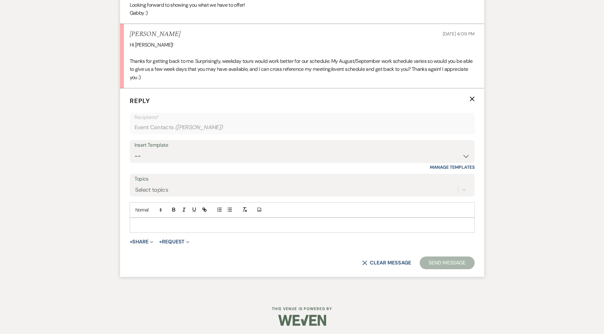
scroll to position [681, 0]
click at [218, 221] on p at bounding box center [302, 224] width 335 height 7
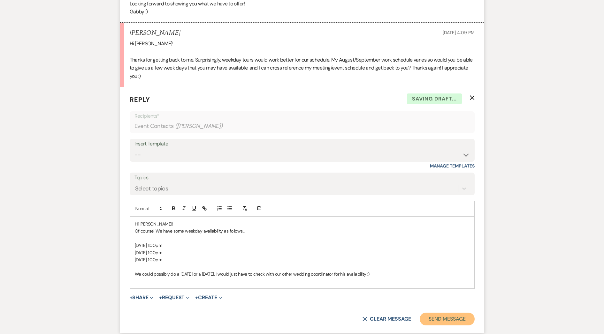
click at [456, 323] on button "Send Message" at bounding box center [447, 319] width 55 height 13
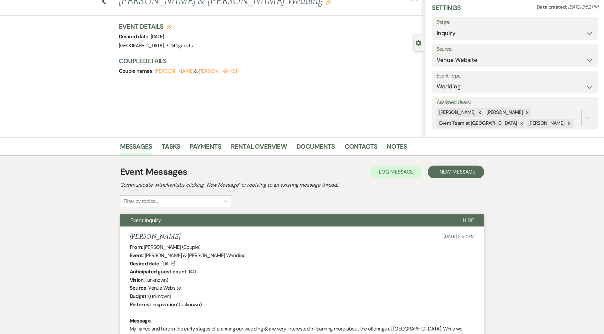
scroll to position [0, 0]
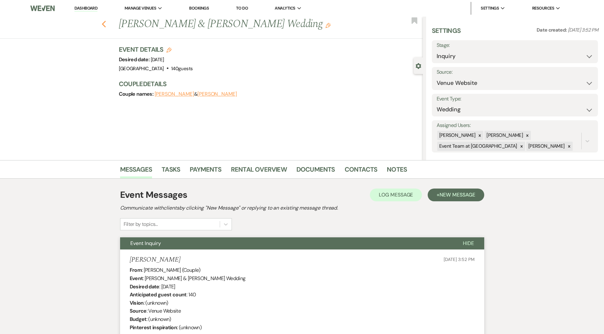
click at [106, 23] on icon "Previous" at bounding box center [104, 24] width 5 height 8
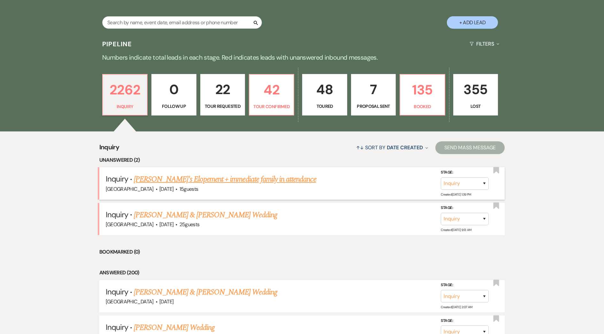
scroll to position [128, 0]
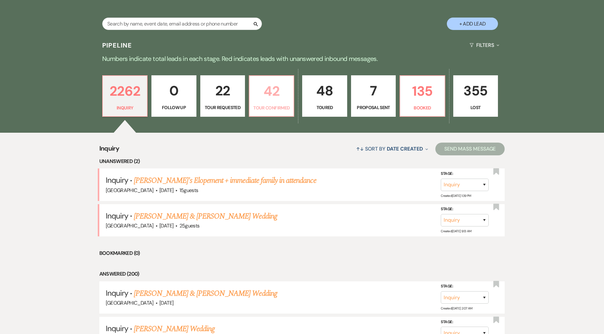
click at [259, 104] on link "42 Tour Confirmed" at bounding box center [271, 96] width 45 height 42
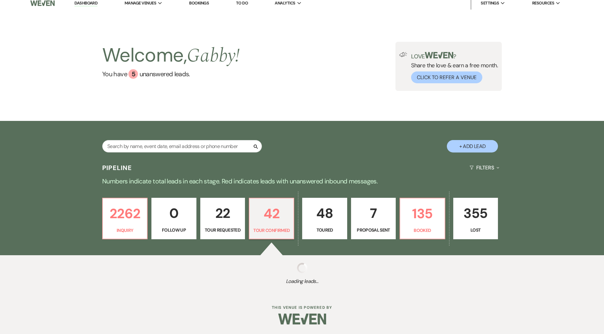
select select "4"
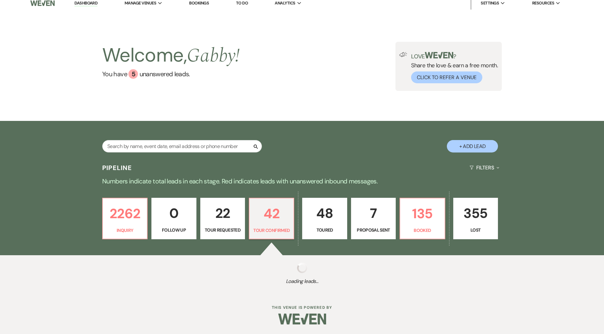
select select "4"
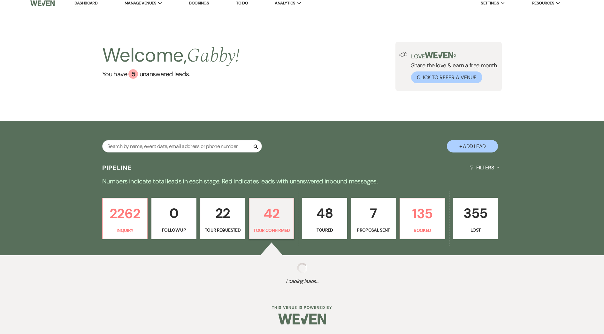
select select "4"
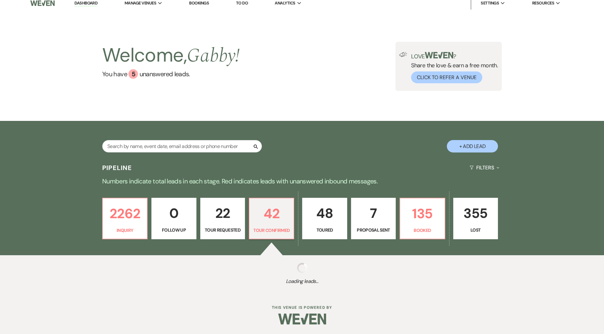
select select "4"
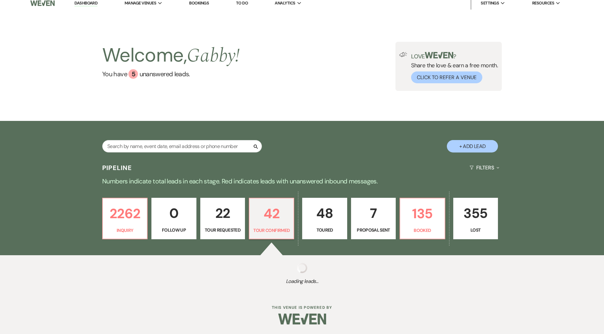
select select "4"
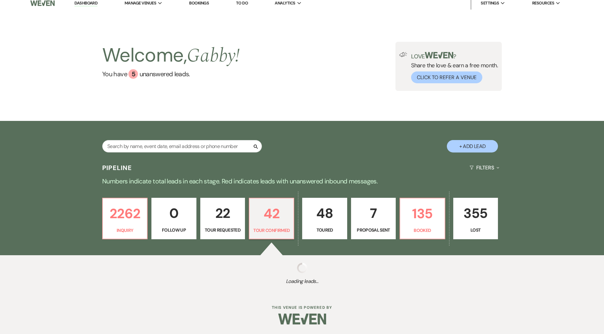
select select "4"
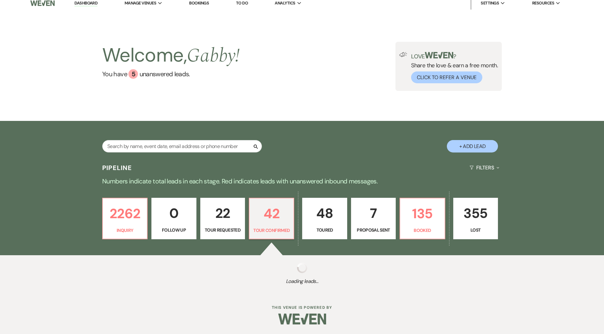
select select "4"
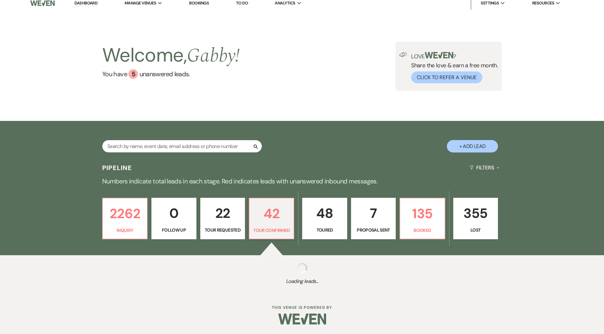
select select "4"
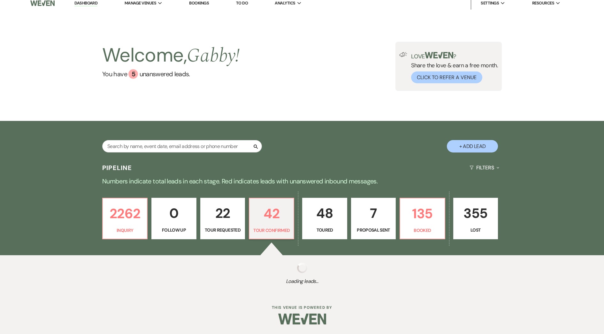
select select "4"
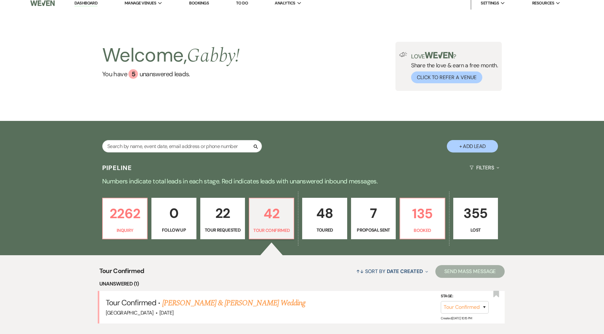
scroll to position [128, 0]
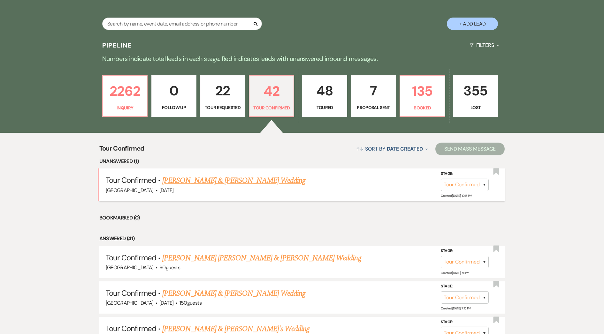
click at [258, 182] on link "[PERSON_NAME] & [PERSON_NAME] Wedding" at bounding box center [233, 180] width 143 height 11
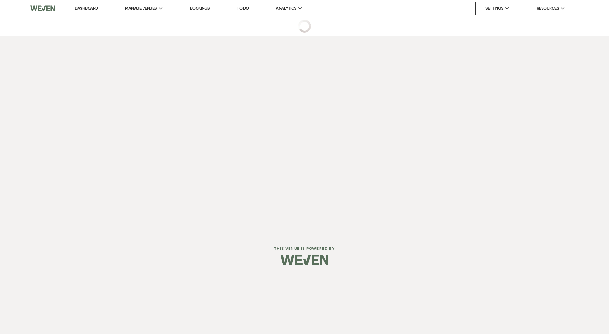
select select "4"
select select "5"
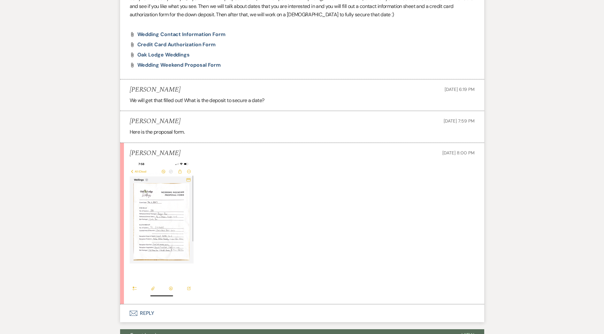
scroll to position [543, 0]
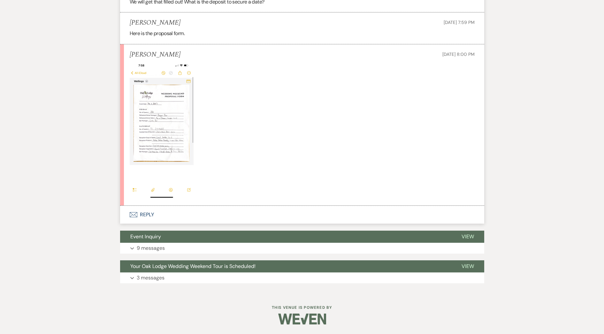
click at [186, 211] on button "Envelope Reply" at bounding box center [302, 215] width 364 height 18
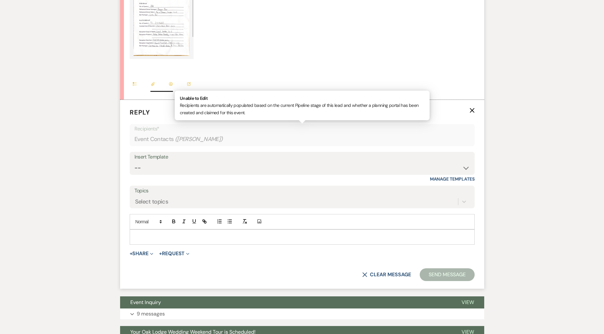
scroll to position [780, 0]
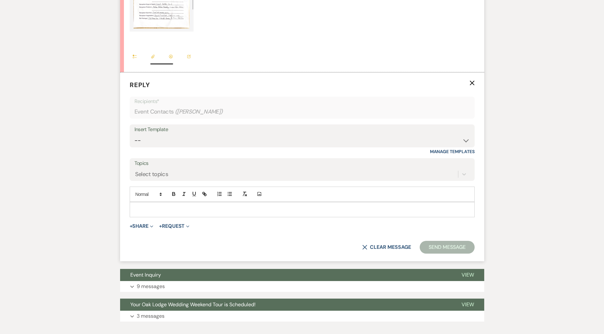
click at [190, 212] on p at bounding box center [302, 209] width 335 height 7
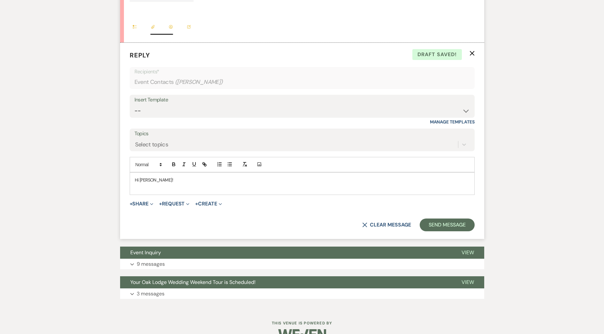
scroll to position [812, 0]
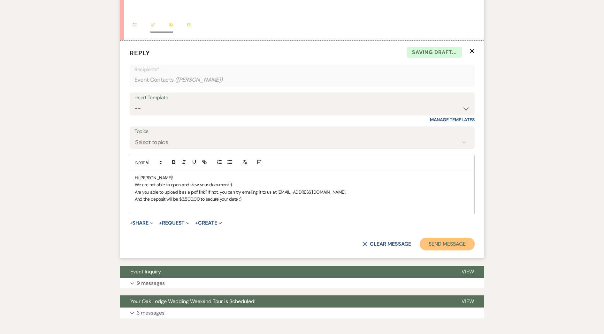
click at [464, 244] on button "Send Message" at bounding box center [447, 244] width 55 height 13
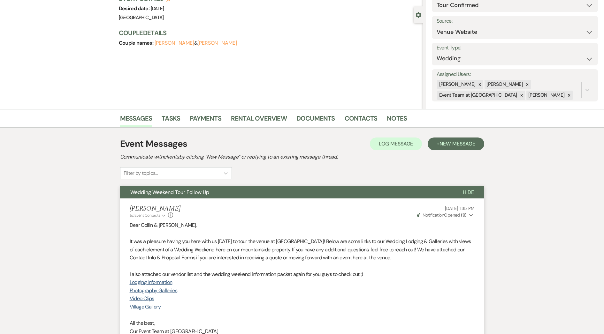
scroll to position [0, 0]
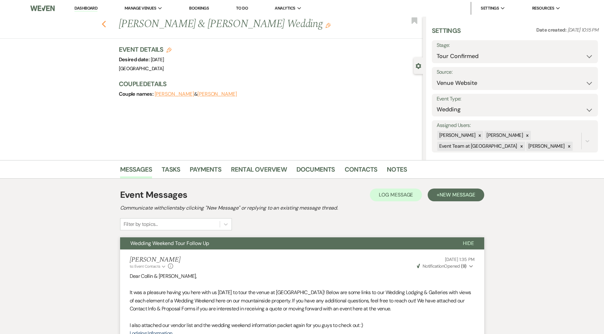
click at [106, 24] on use "button" at bounding box center [104, 24] width 4 height 7
select select "4"
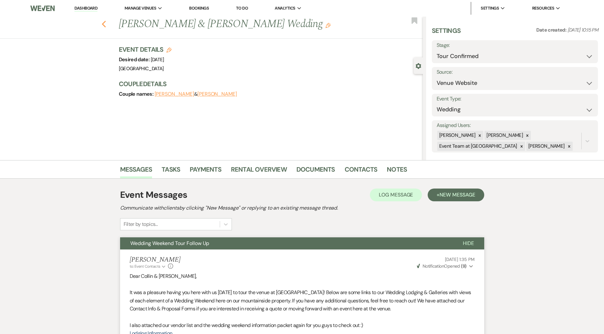
select select "4"
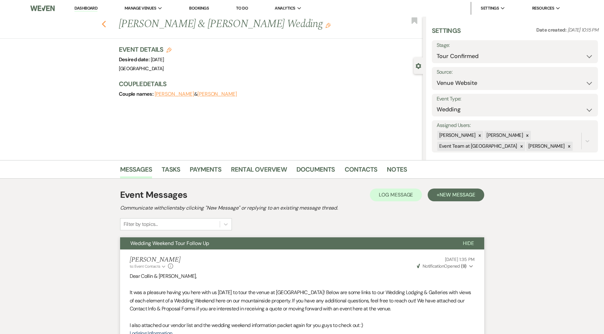
select select "4"
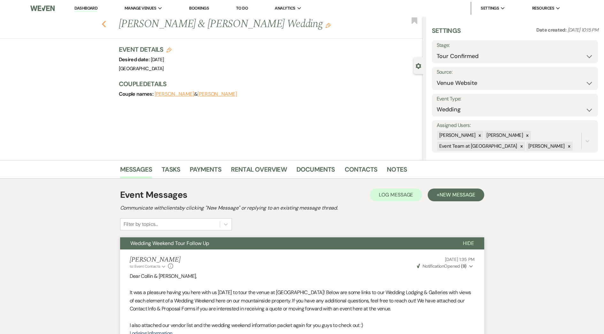
select select "4"
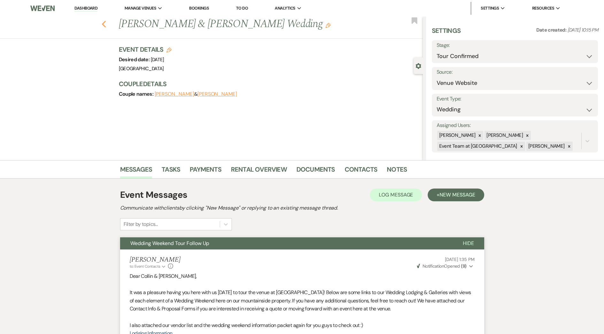
select select "4"
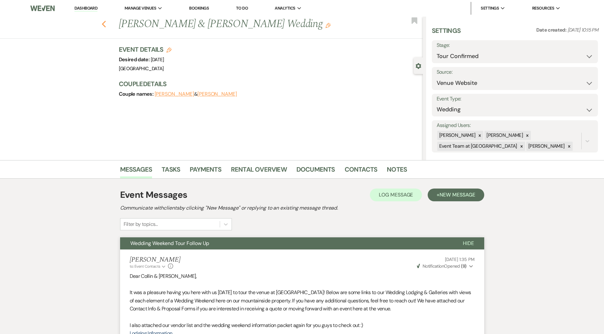
select select "4"
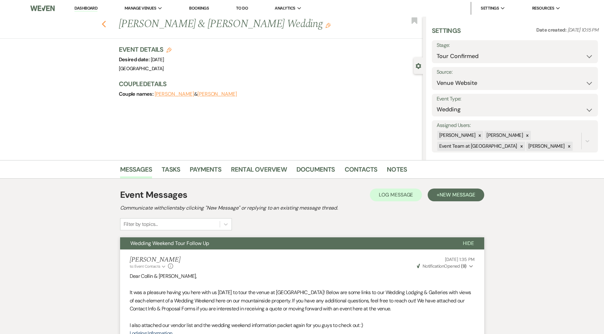
select select "4"
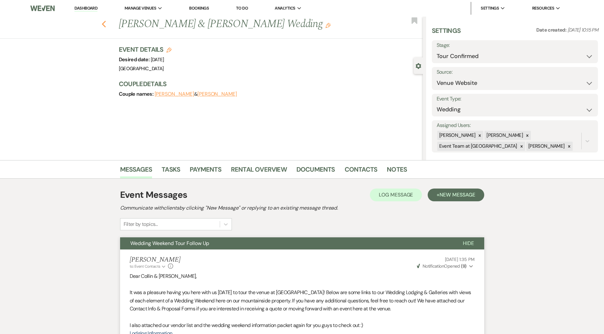
select select "4"
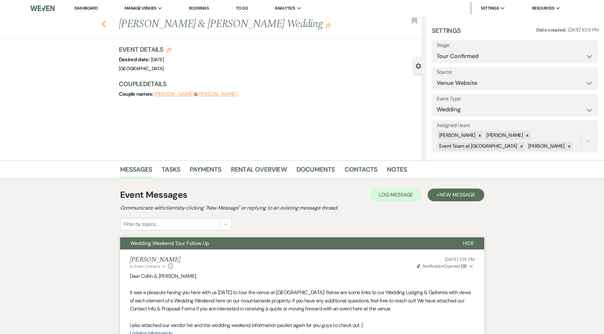
select select "4"
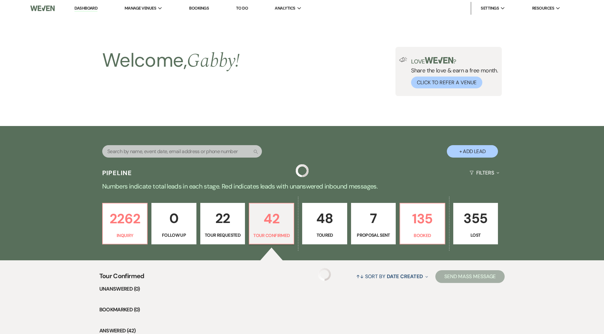
scroll to position [128, 0]
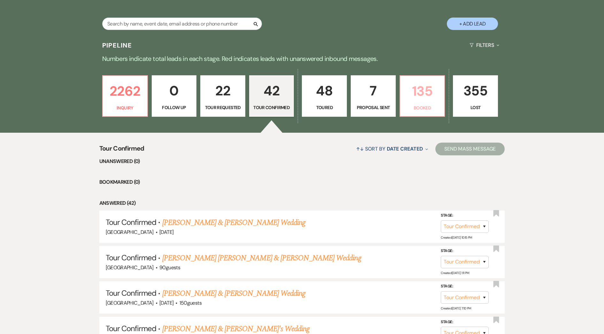
click at [435, 94] on p "135" at bounding box center [422, 90] width 37 height 21
select select "7"
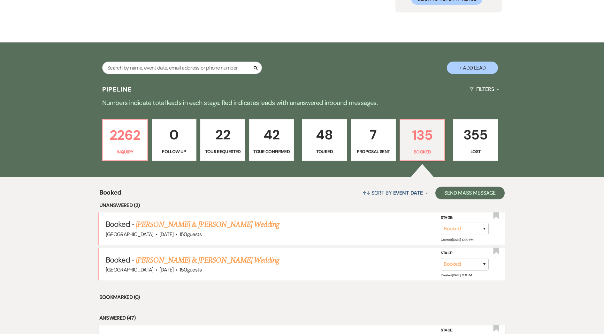
scroll to position [223, 0]
